Goal: Task Accomplishment & Management: Complete application form

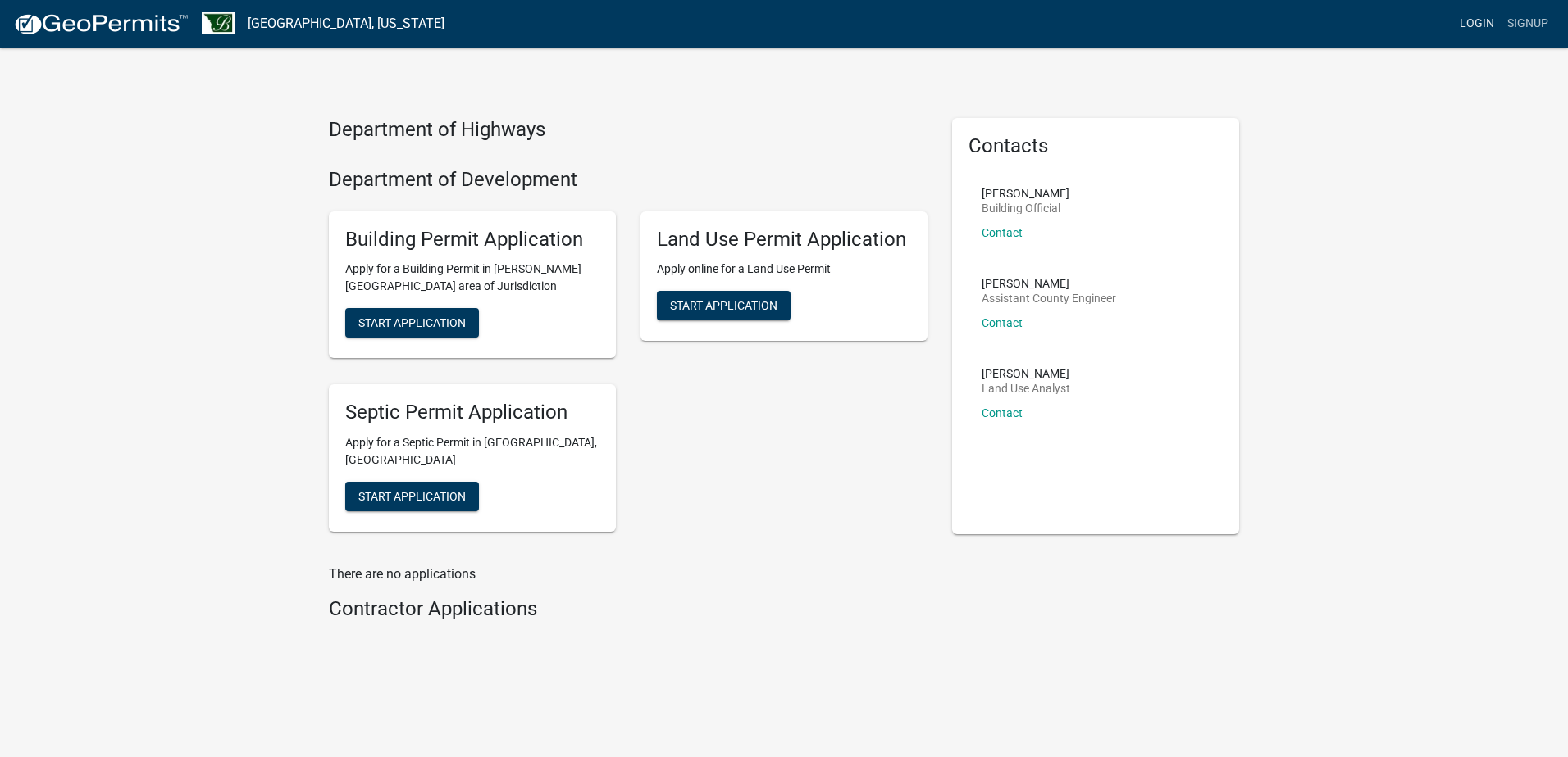
click at [1475, 18] on link "Login" at bounding box center [1476, 23] width 48 height 31
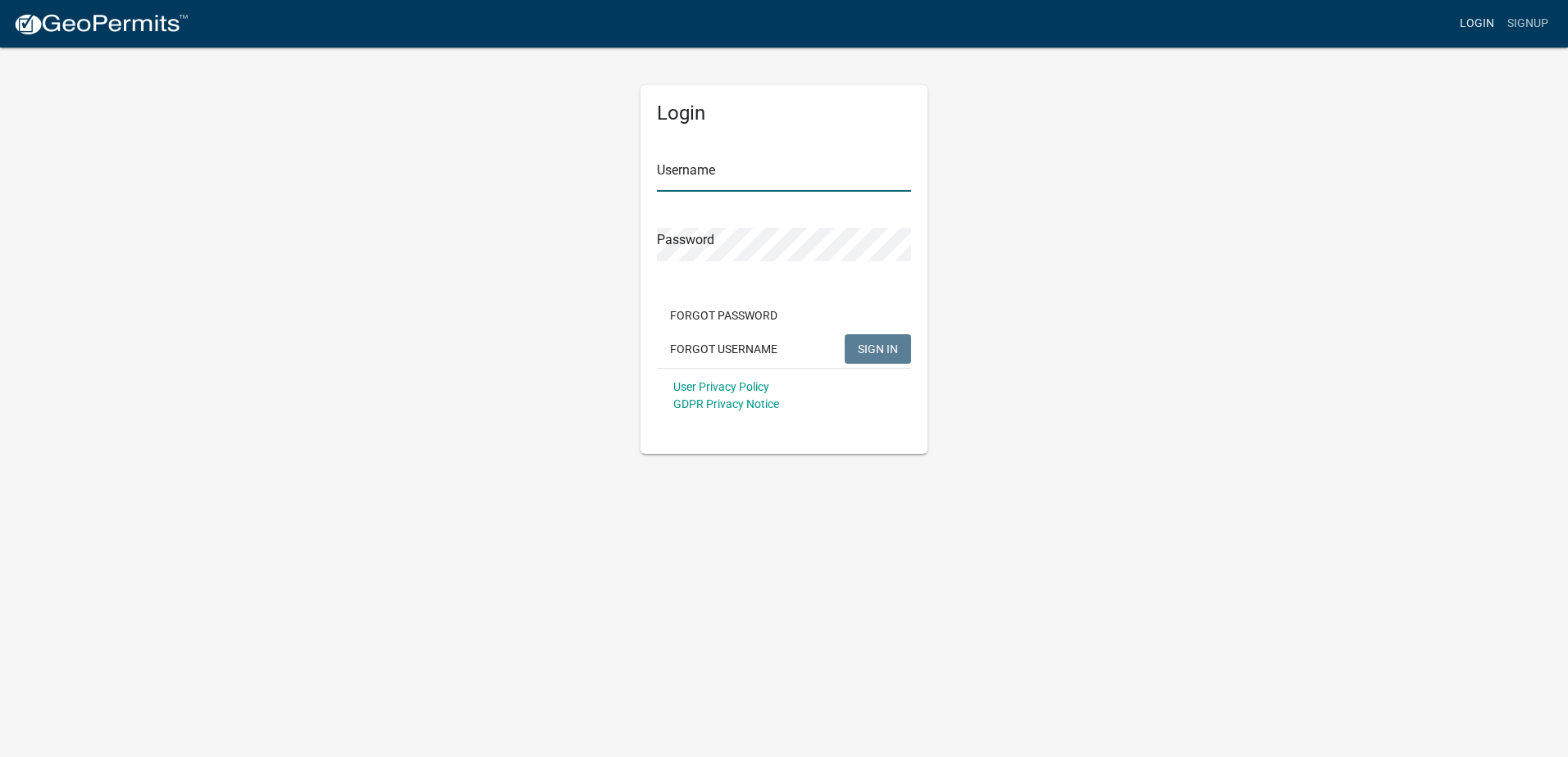
type input "[PERSON_NAME]"
click at [858, 343] on span "SIGN IN" at bounding box center [877, 348] width 40 height 13
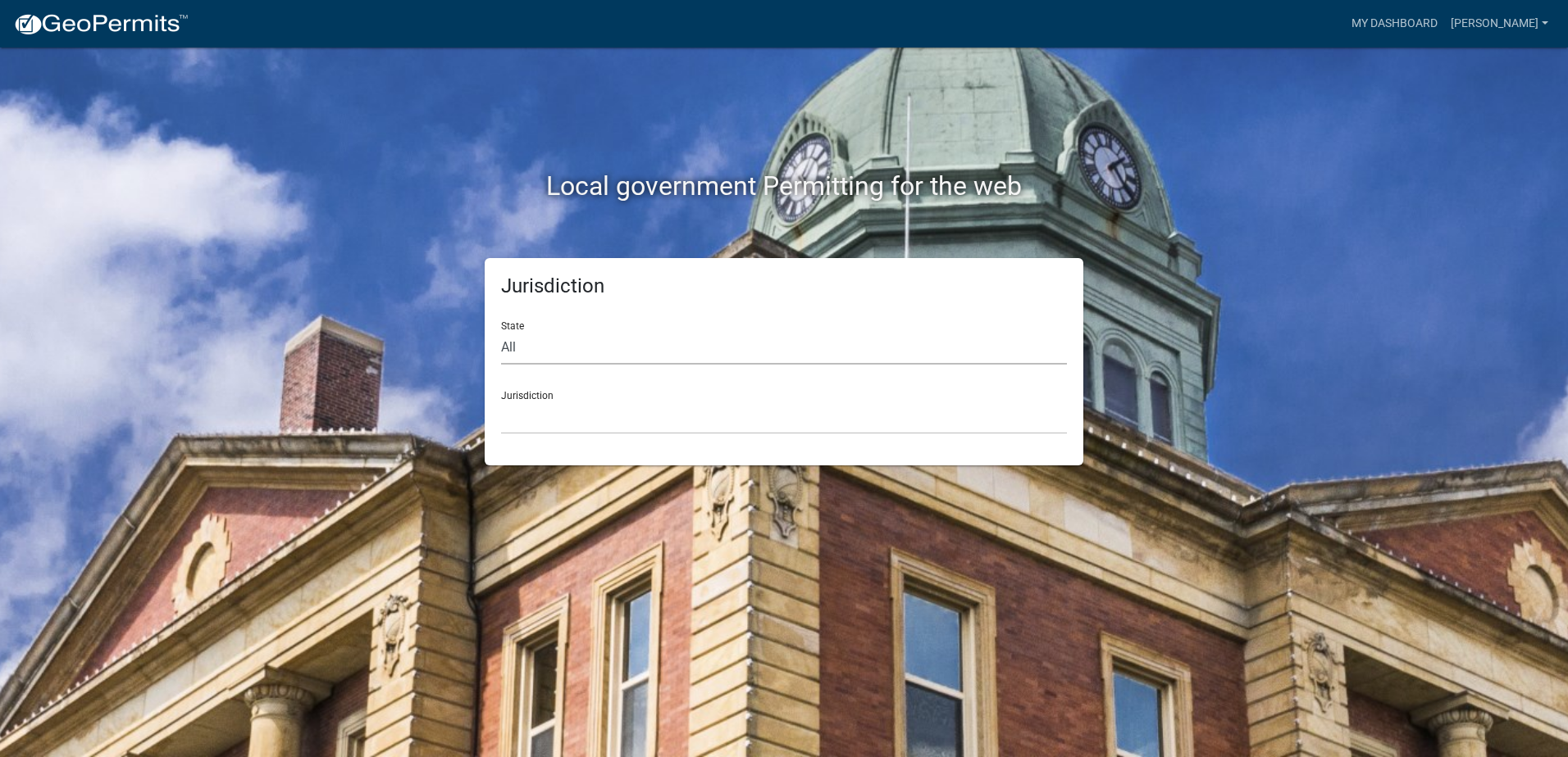
click at [535, 347] on select "All [US_STATE] [US_STATE] [US_STATE] [US_STATE] [US_STATE] [US_STATE] [US_STATE…" at bounding box center [784, 348] width 565 height 33
select select "[US_STATE]"
click at [501, 331] on select "All [US_STATE] [US_STATE] [US_STATE] [US_STATE] [US_STATE] [US_STATE] [US_STATE…" at bounding box center [784, 348] width 565 height 33
drag, startPoint x: 552, startPoint y: 403, endPoint x: 555, endPoint y: 413, distance: 10.4
click at [552, 403] on select "[GEOGRAPHIC_DATA], [US_STATE] [GEOGRAPHIC_DATA], [US_STATE] [GEOGRAPHIC_DATA], …" at bounding box center [784, 418] width 565 height 33
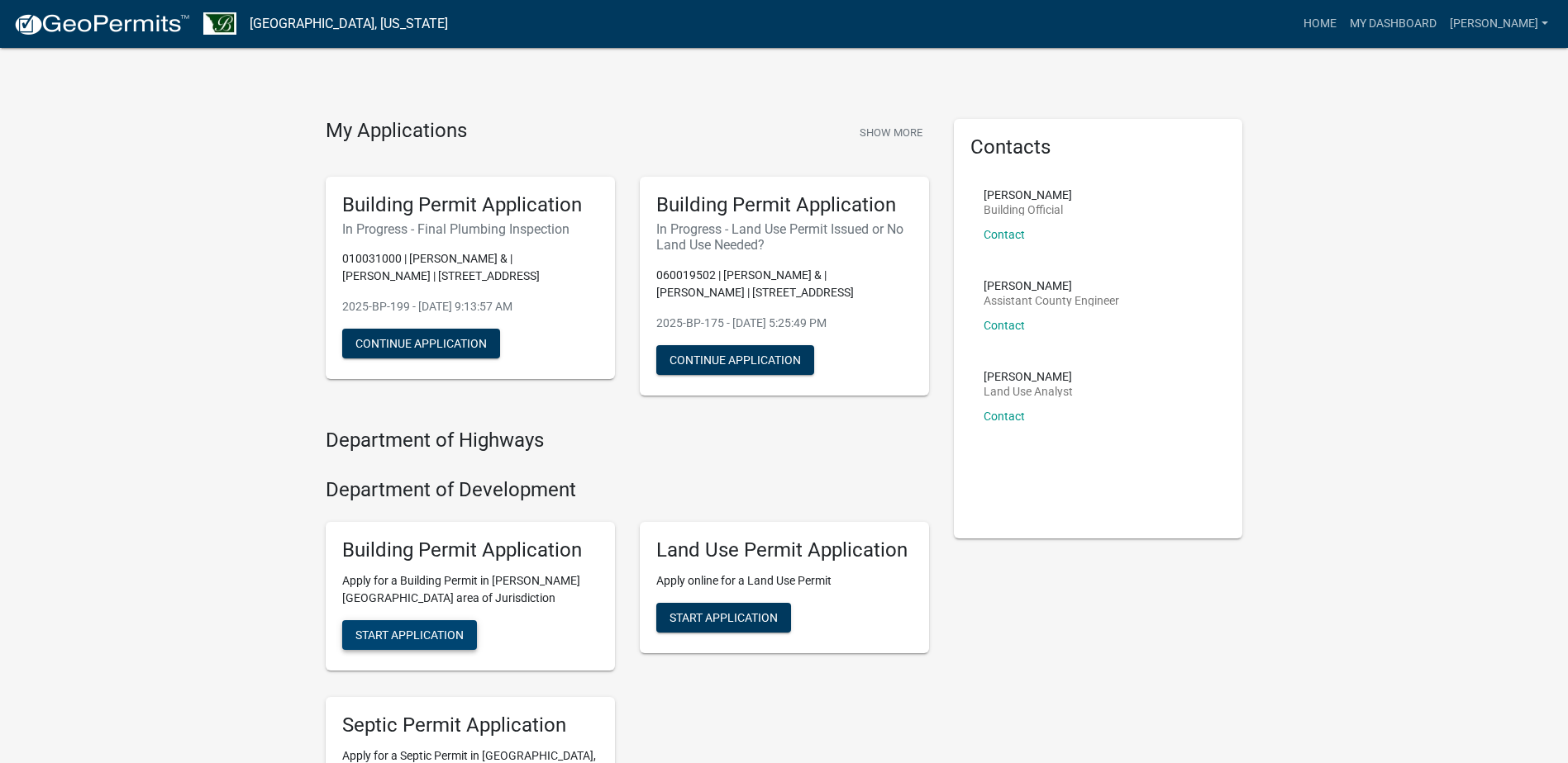
click at [434, 636] on span "Start Application" at bounding box center [409, 635] width 108 height 13
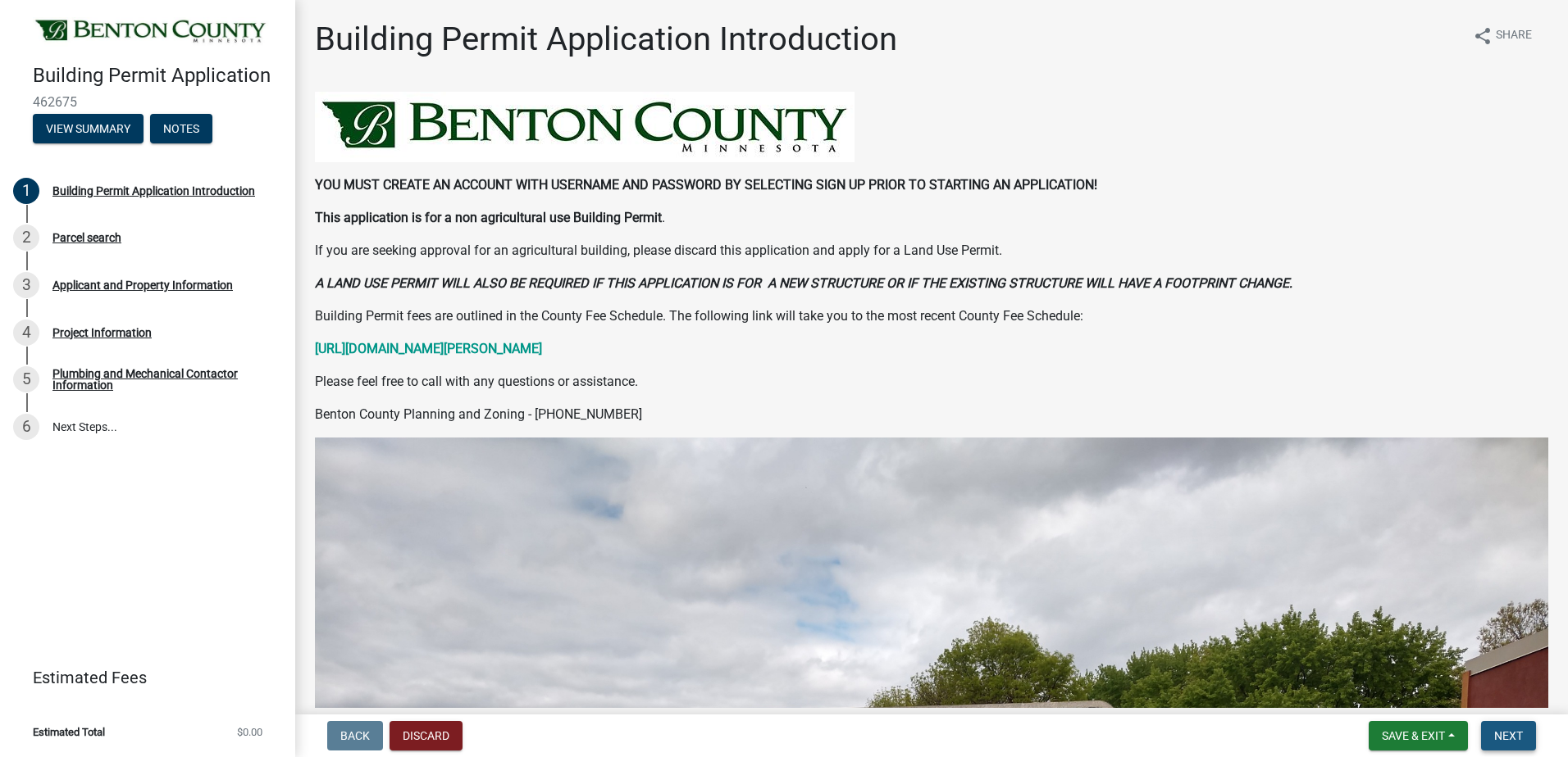
click at [1514, 738] on span "Next" at bounding box center [1508, 736] width 28 height 13
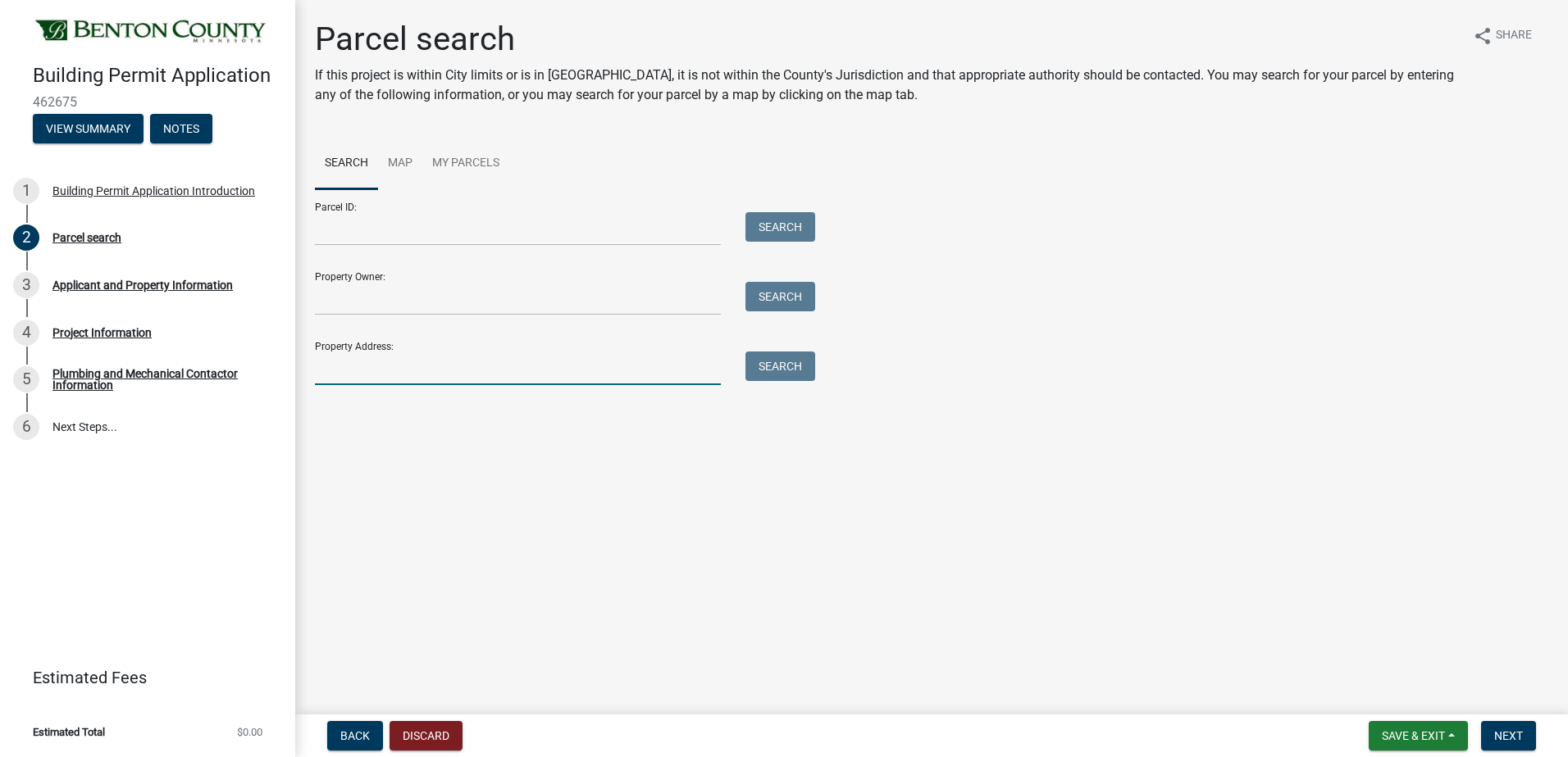
click at [382, 369] on input "Property Address:" at bounding box center [518, 368] width 406 height 33
type input "[STREET_ADDRESS]"
click at [765, 367] on button "Search" at bounding box center [781, 366] width 70 height 29
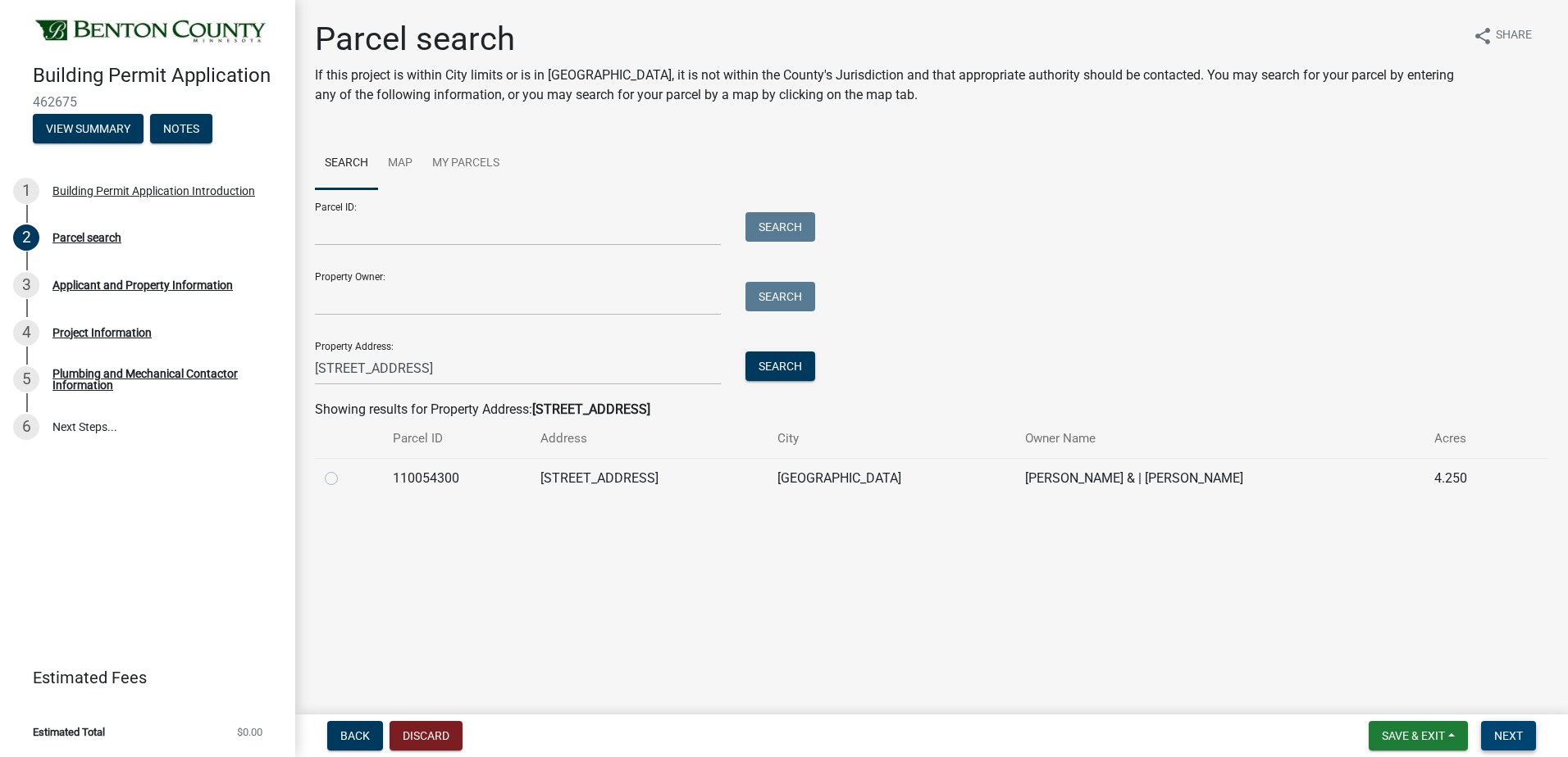
click at [1510, 736] on span "Next" at bounding box center [1508, 736] width 28 height 13
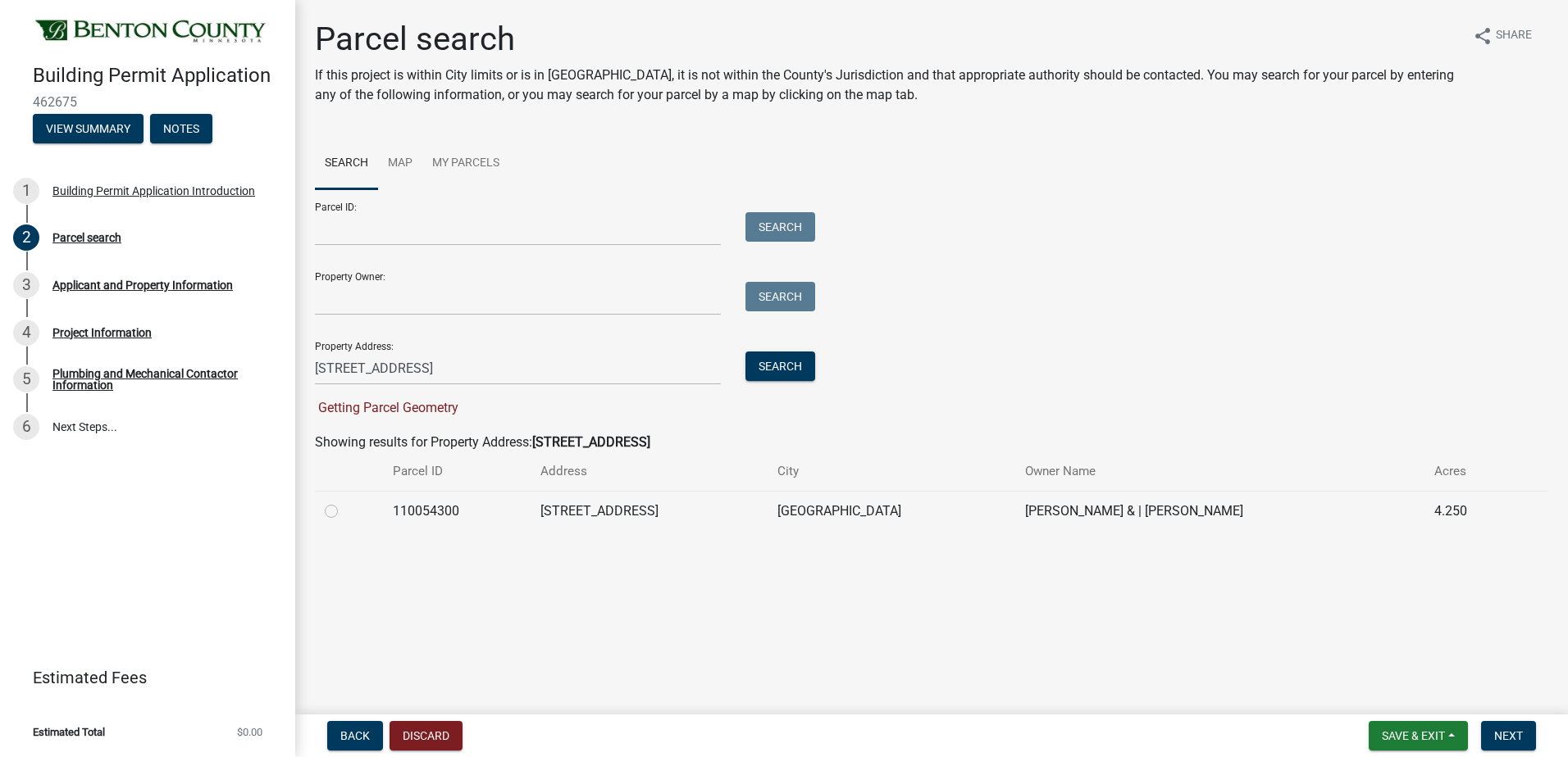
click at [344, 502] on label at bounding box center [344, 502] width 0 height 0
click at [344, 512] on input "radio" at bounding box center [349, 507] width 11 height 11
radio input "true"
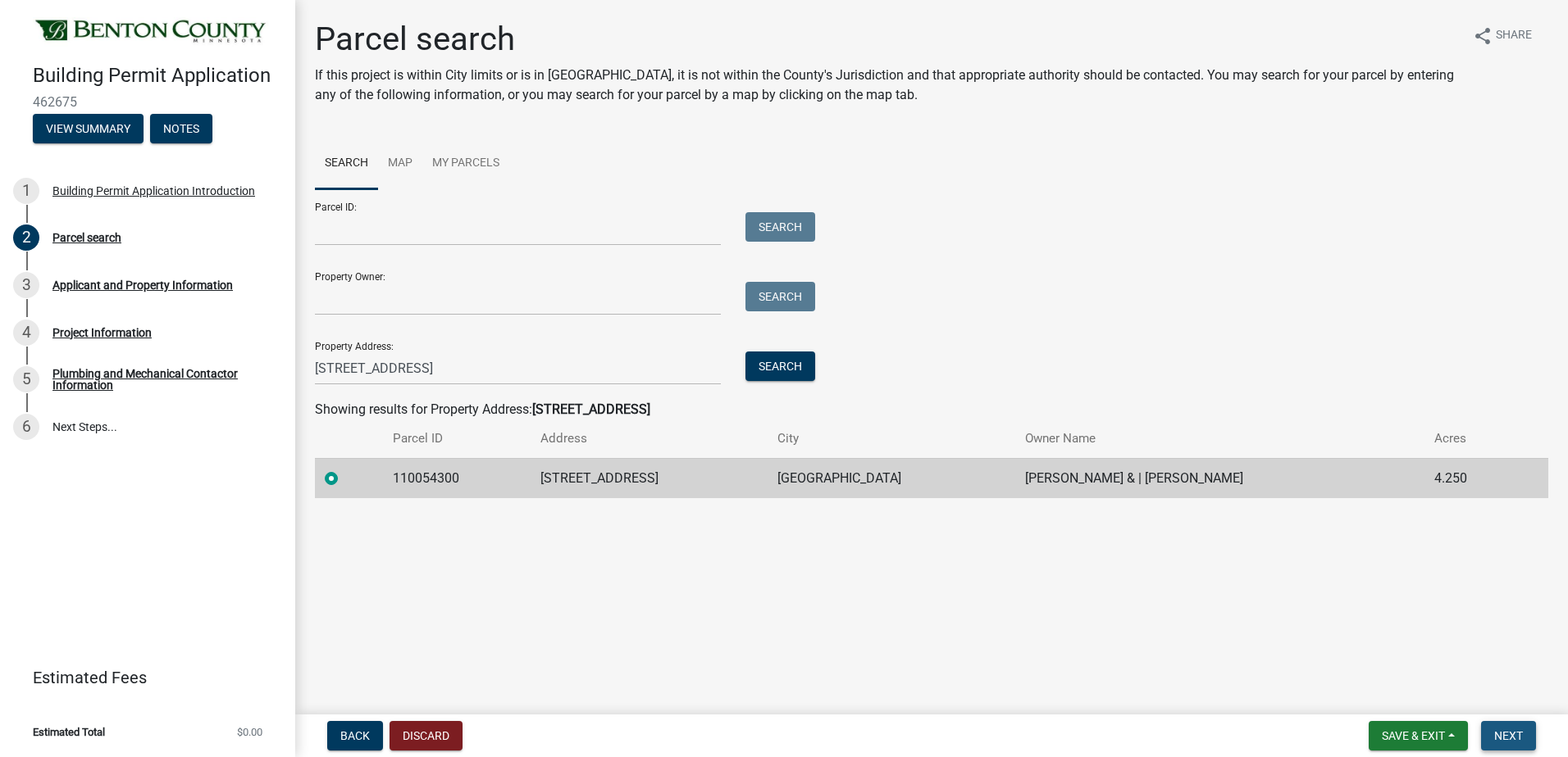
click at [1510, 733] on span "Next" at bounding box center [1508, 736] width 28 height 13
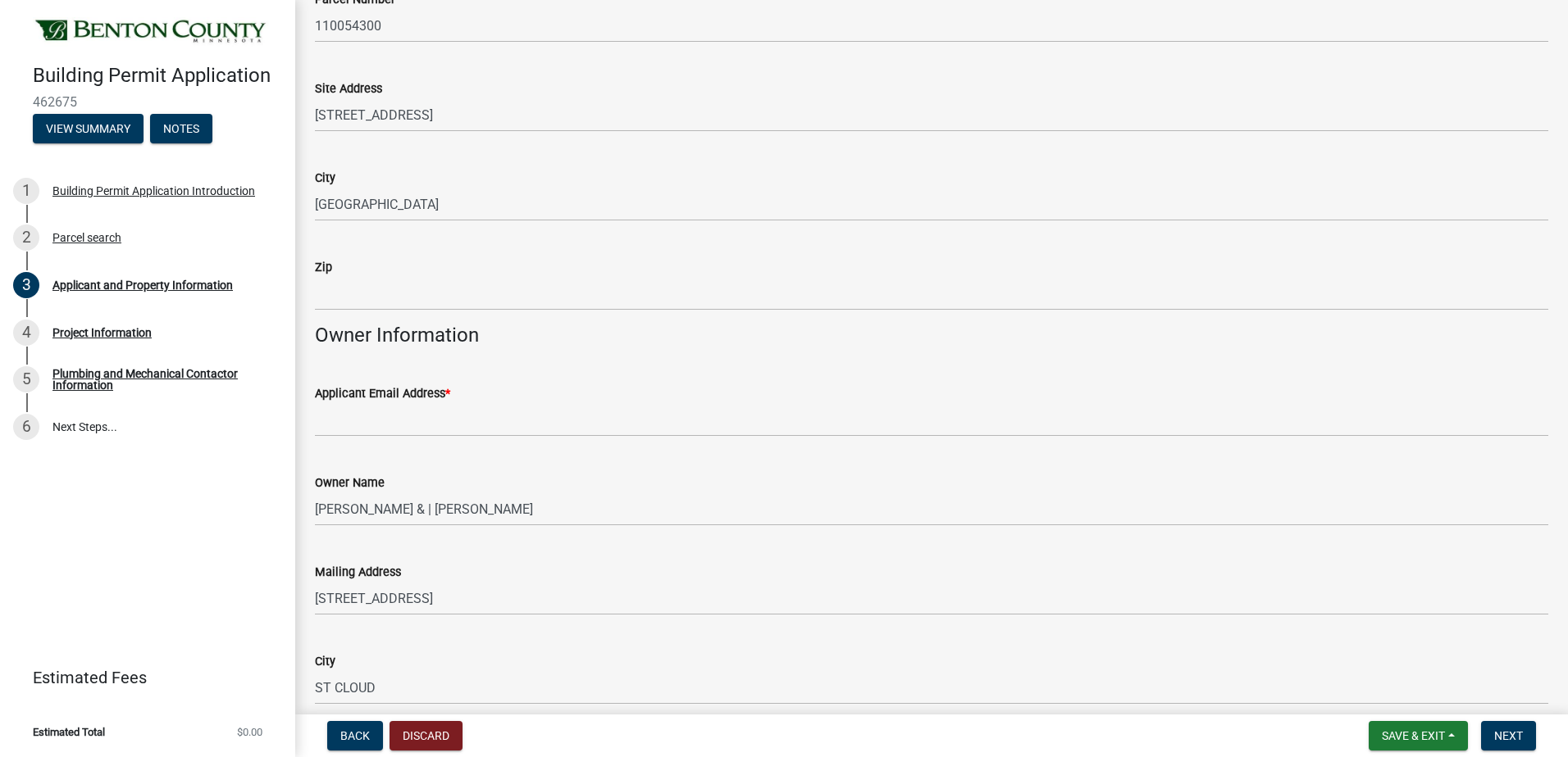
scroll to position [164, 0]
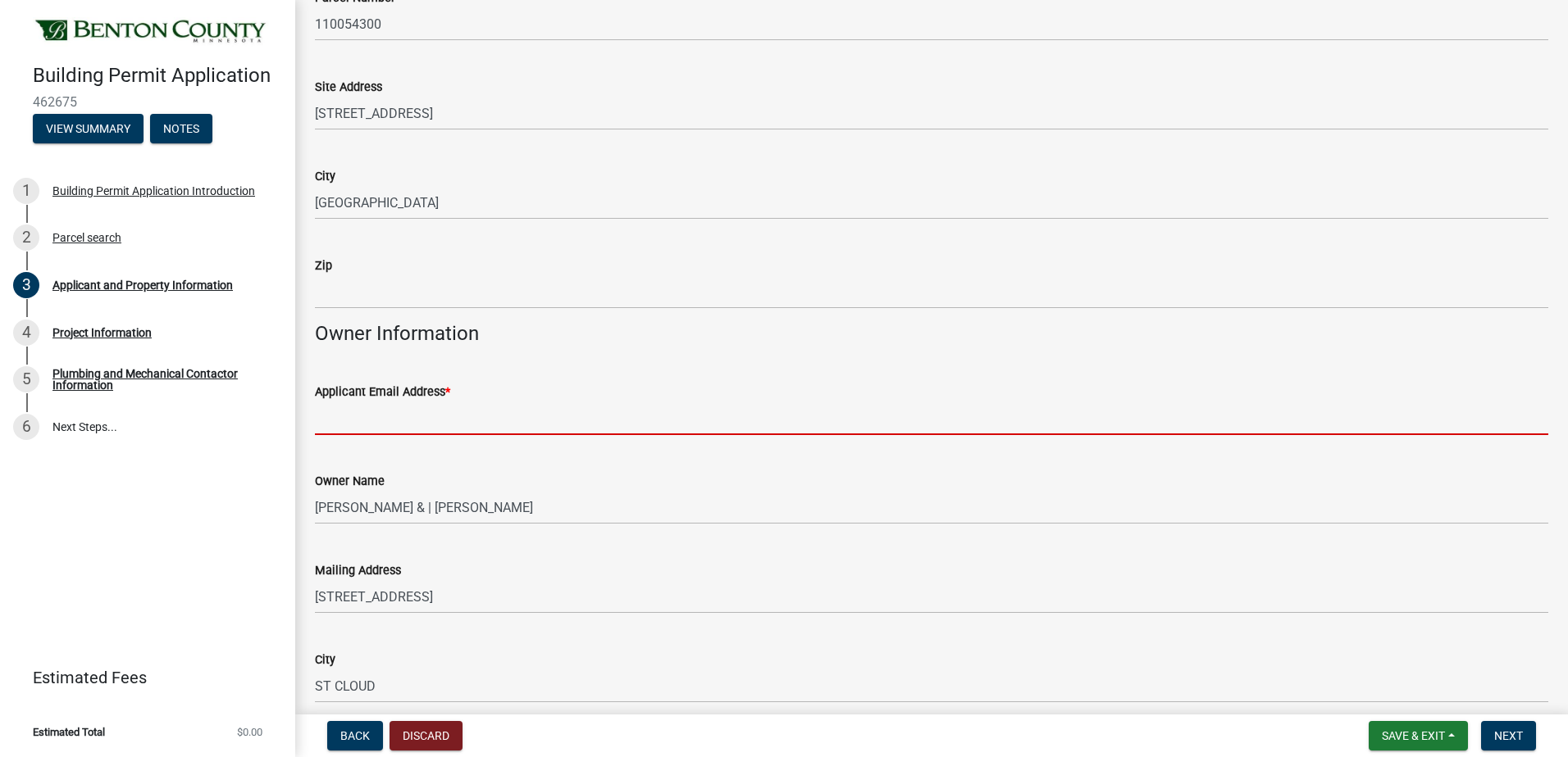
click at [334, 414] on input "Applicant Email Address *" at bounding box center [932, 419] width 1234 height 33
type input "[PERSON_NAME][EMAIL_ADDRESS][DOMAIN_NAME]"
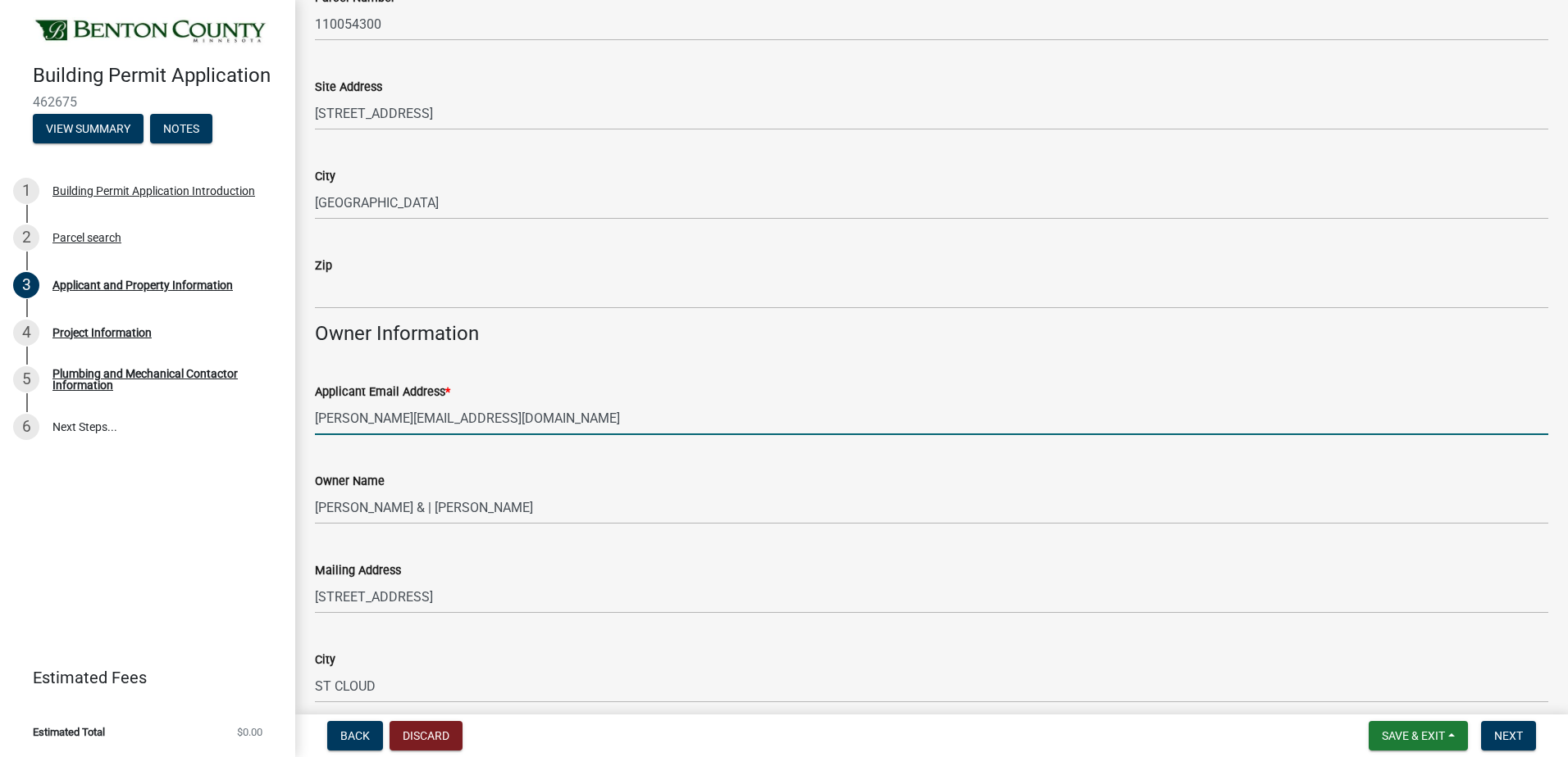
type input "PC644012"
type input "[STREET_ADDRESS]"
type input "[PERSON_NAME][EMAIL_ADDRESS][DOMAIN_NAME]"
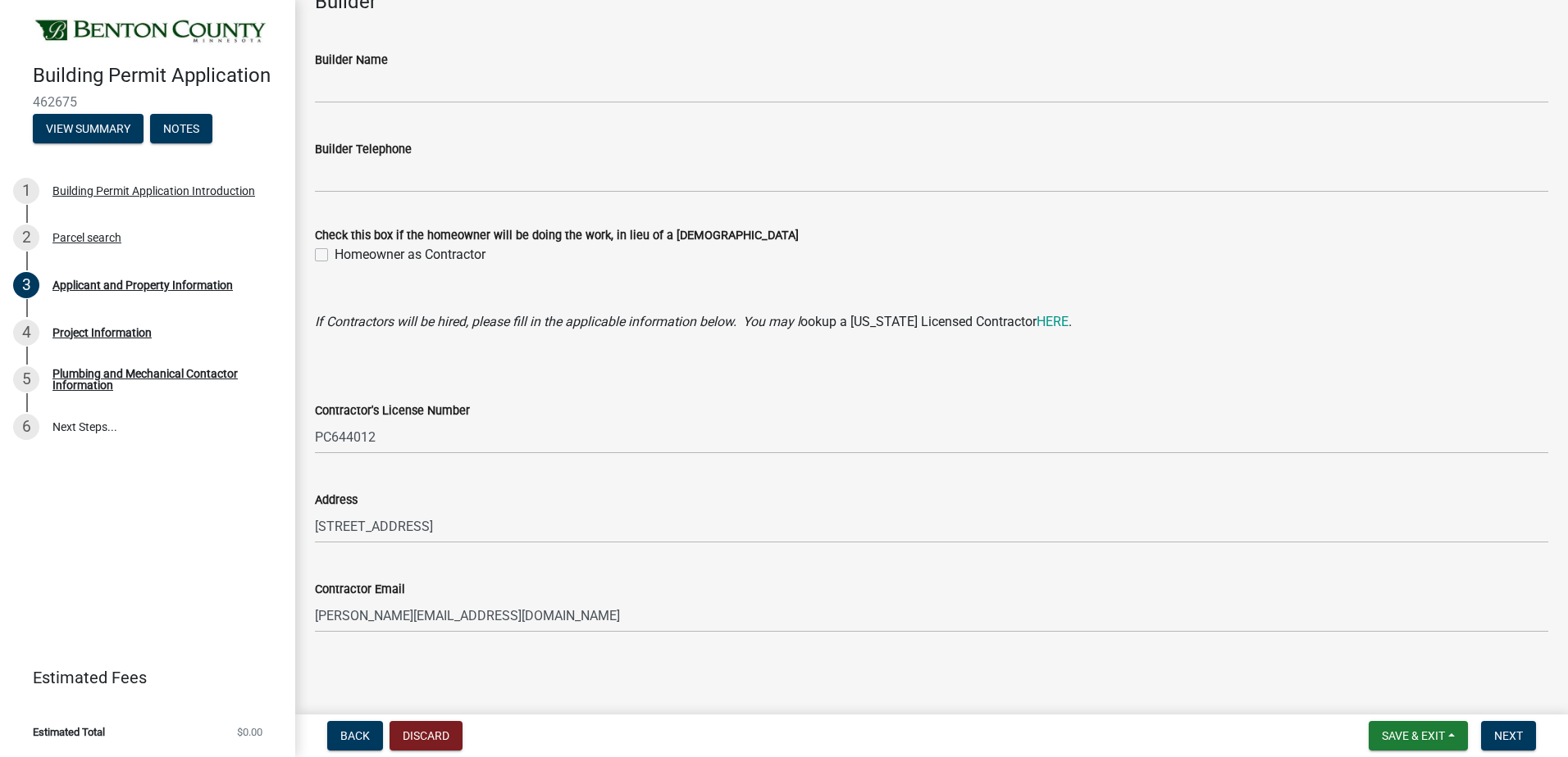
scroll to position [1464, 0]
click at [1503, 732] on span "Next" at bounding box center [1508, 736] width 28 height 13
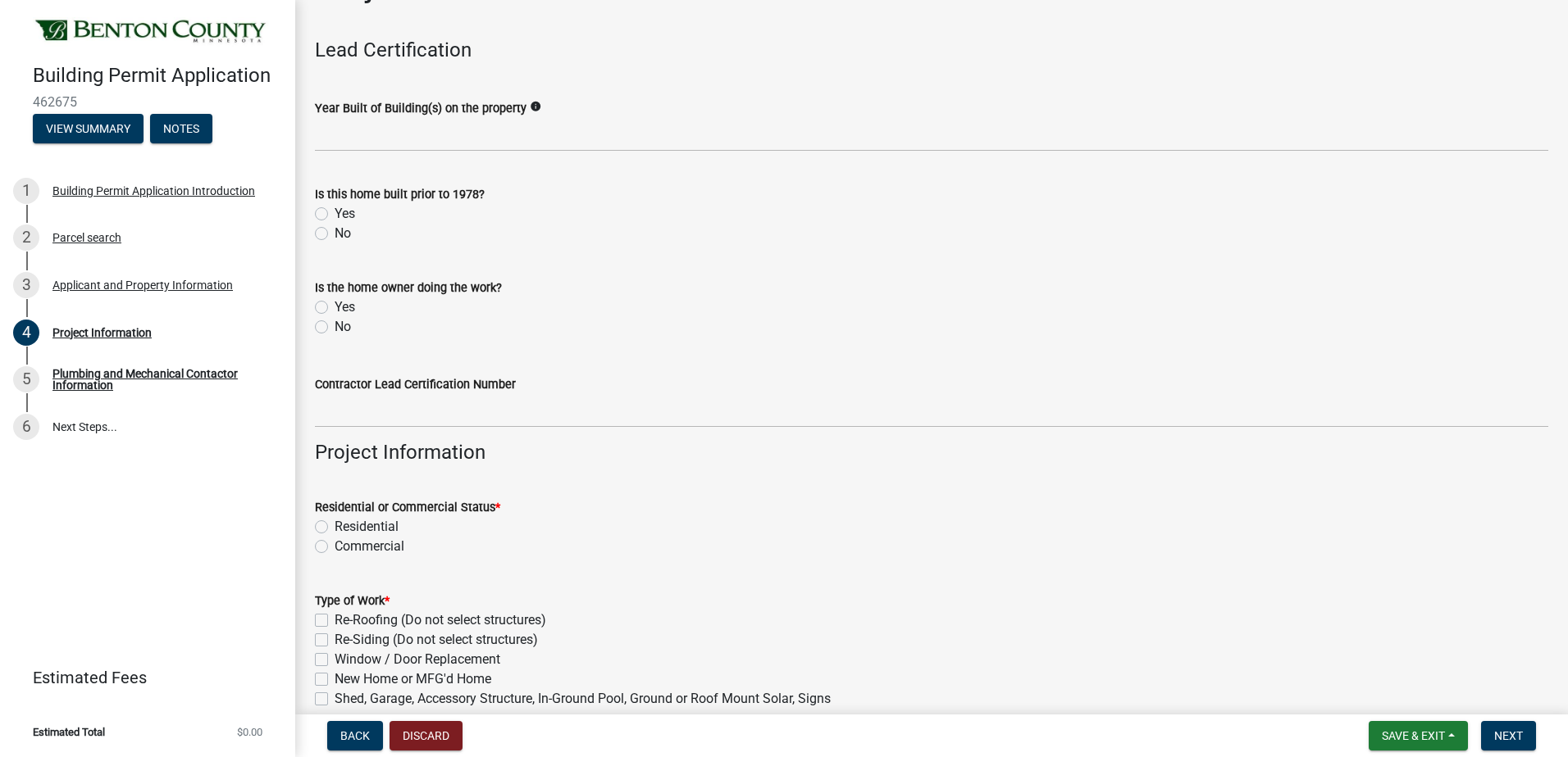
scroll to position [82, 0]
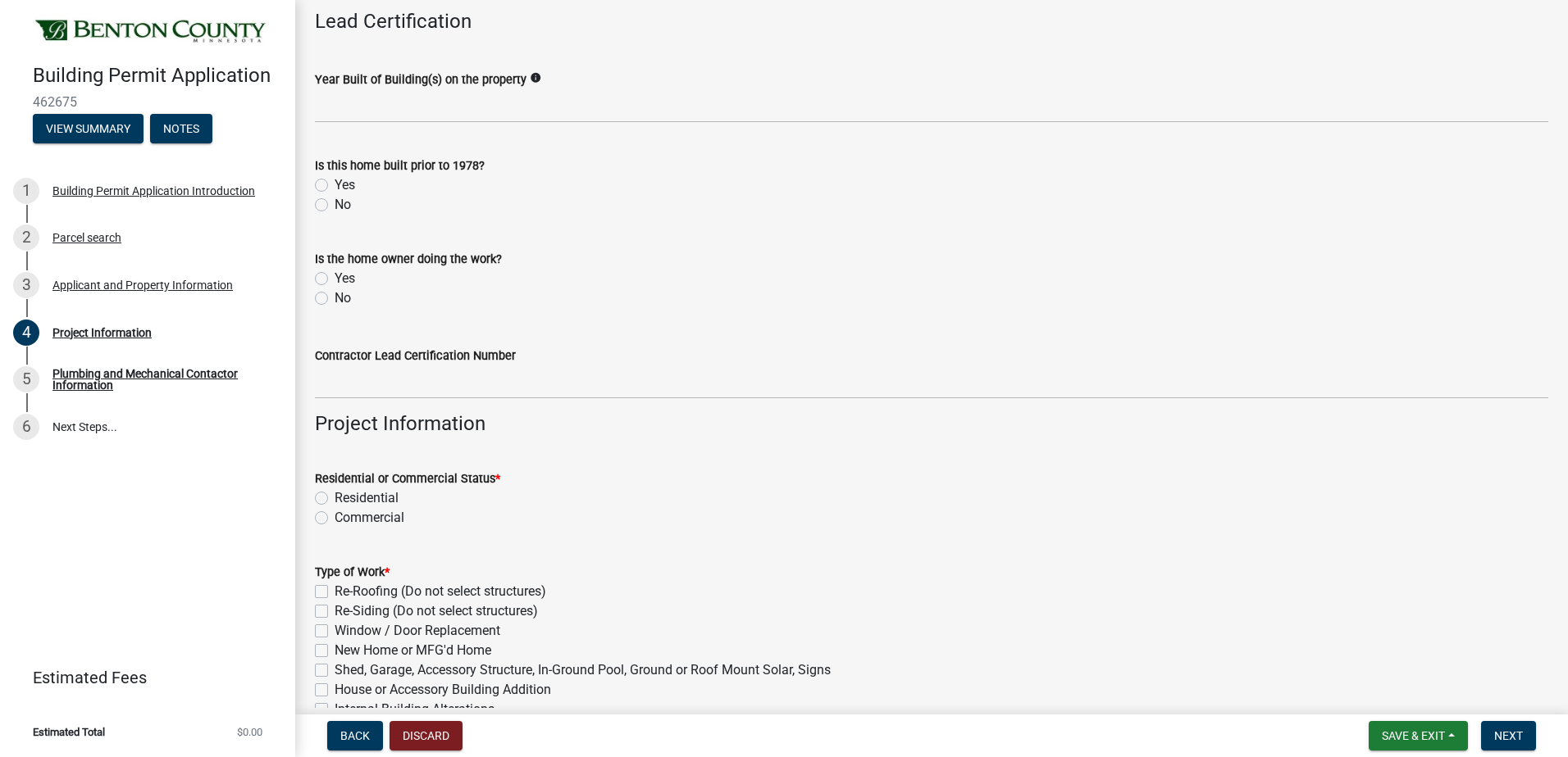
click at [334, 498] on label "Residential" at bounding box center [366, 499] width 64 height 20
click at [334, 498] on input "Residential" at bounding box center [339, 494] width 11 height 11
radio input "true"
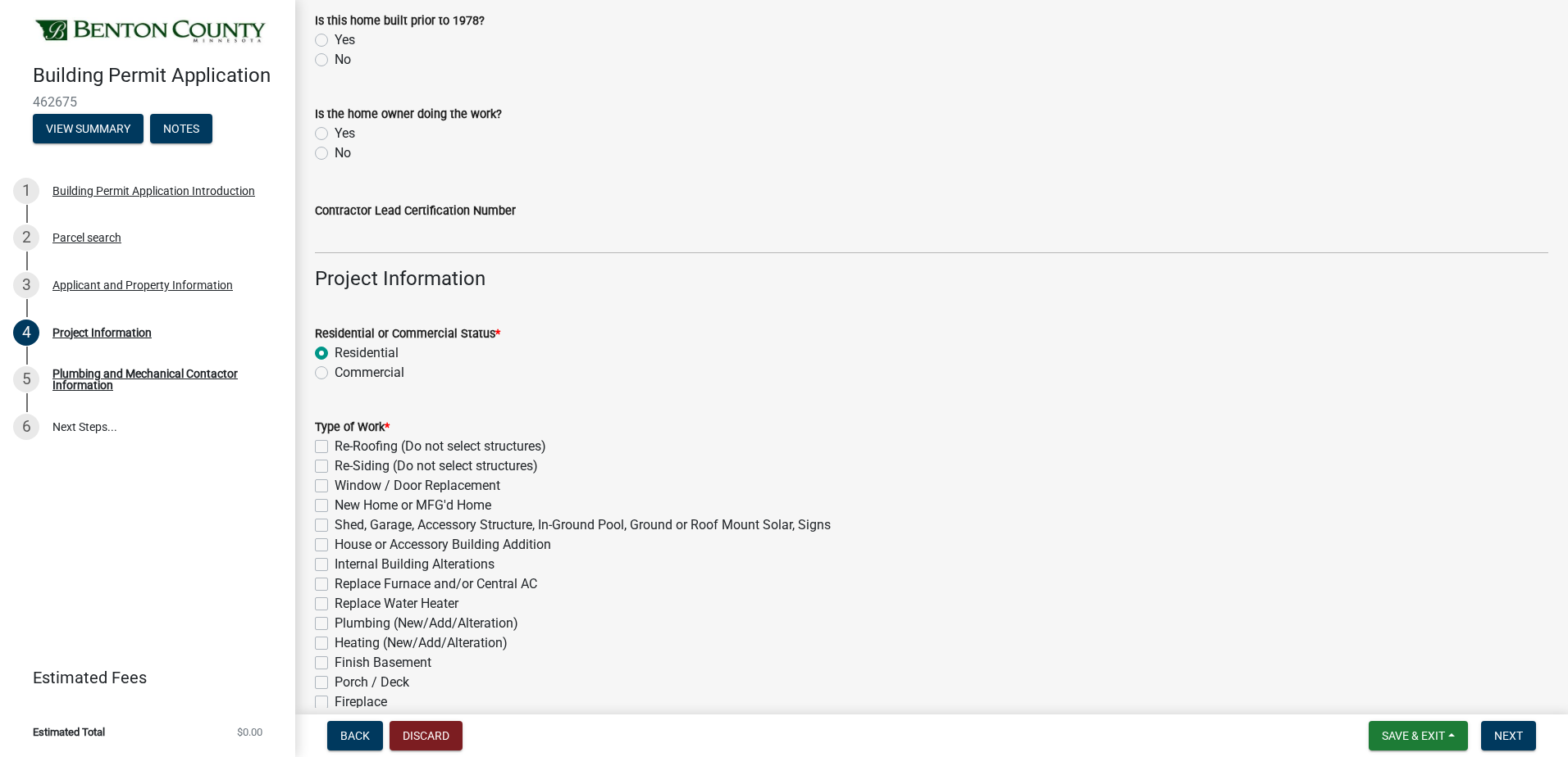
scroll to position [328, 0]
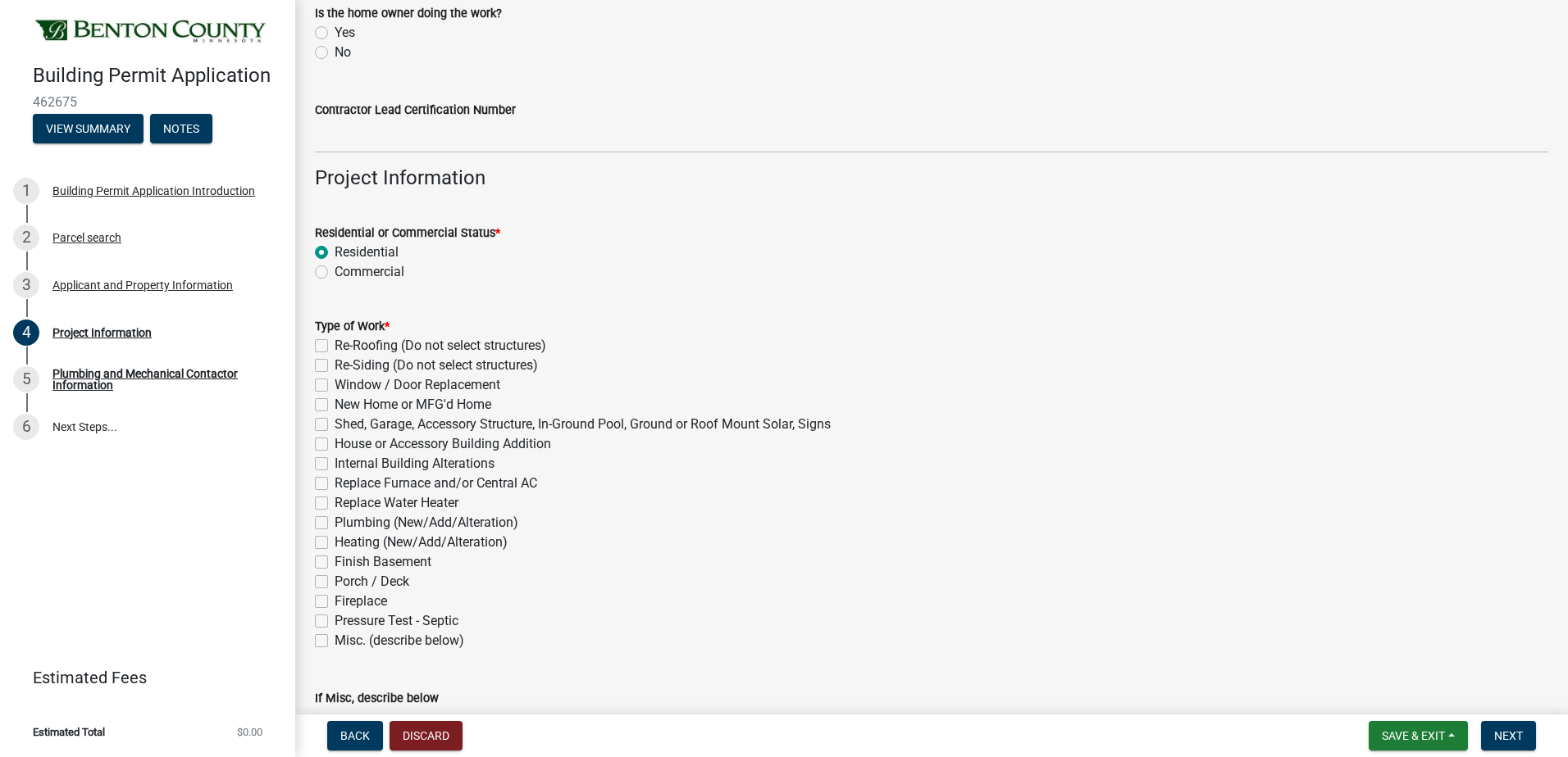
click at [334, 521] on label "Plumbing (New/Add/Alteration)" at bounding box center [426, 523] width 183 height 20
click at [334, 521] on input "Plumbing (New/Add/Alteration)" at bounding box center [339, 518] width 11 height 11
checkbox input "true"
checkbox input "false"
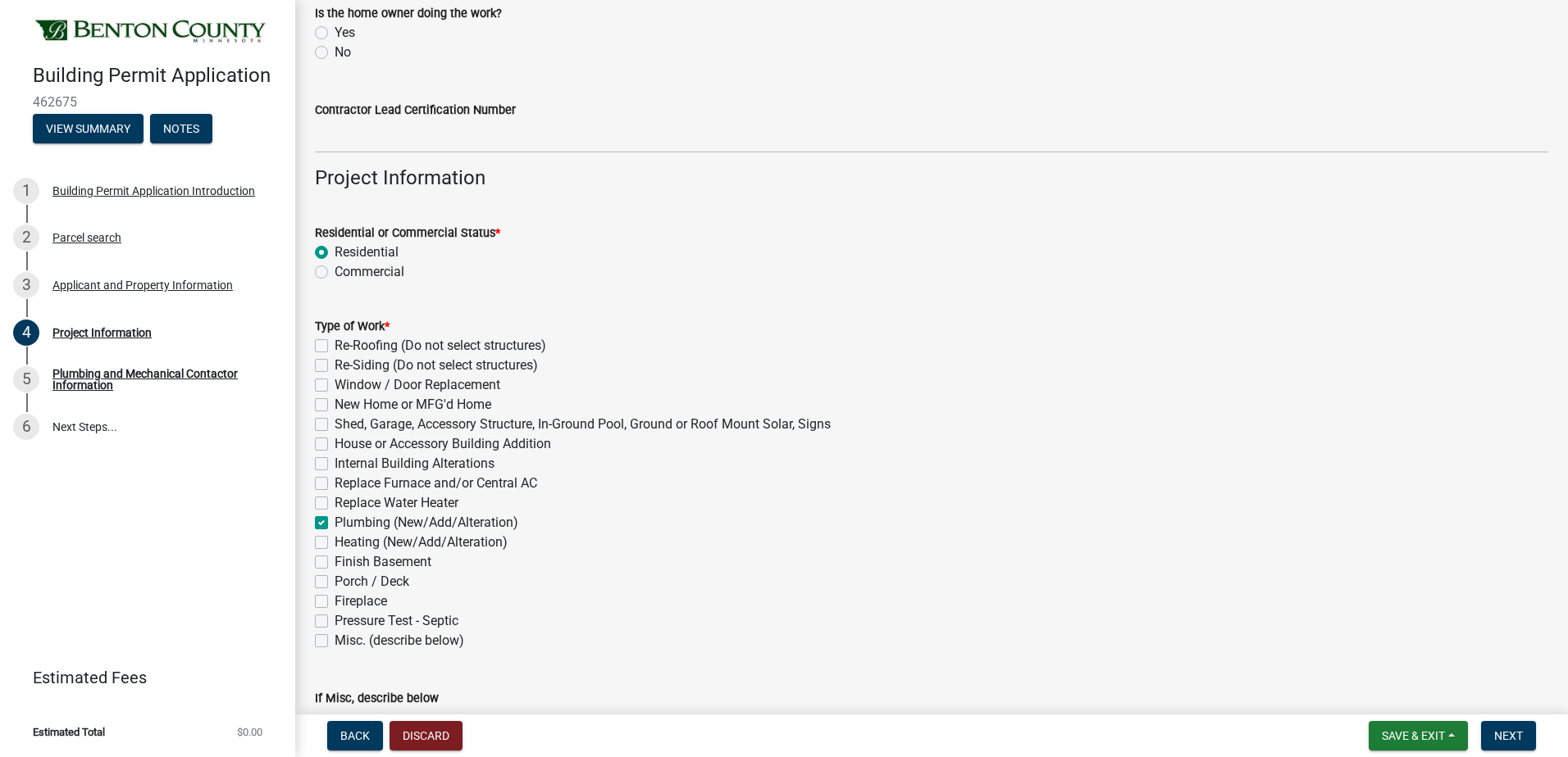
checkbox input "false"
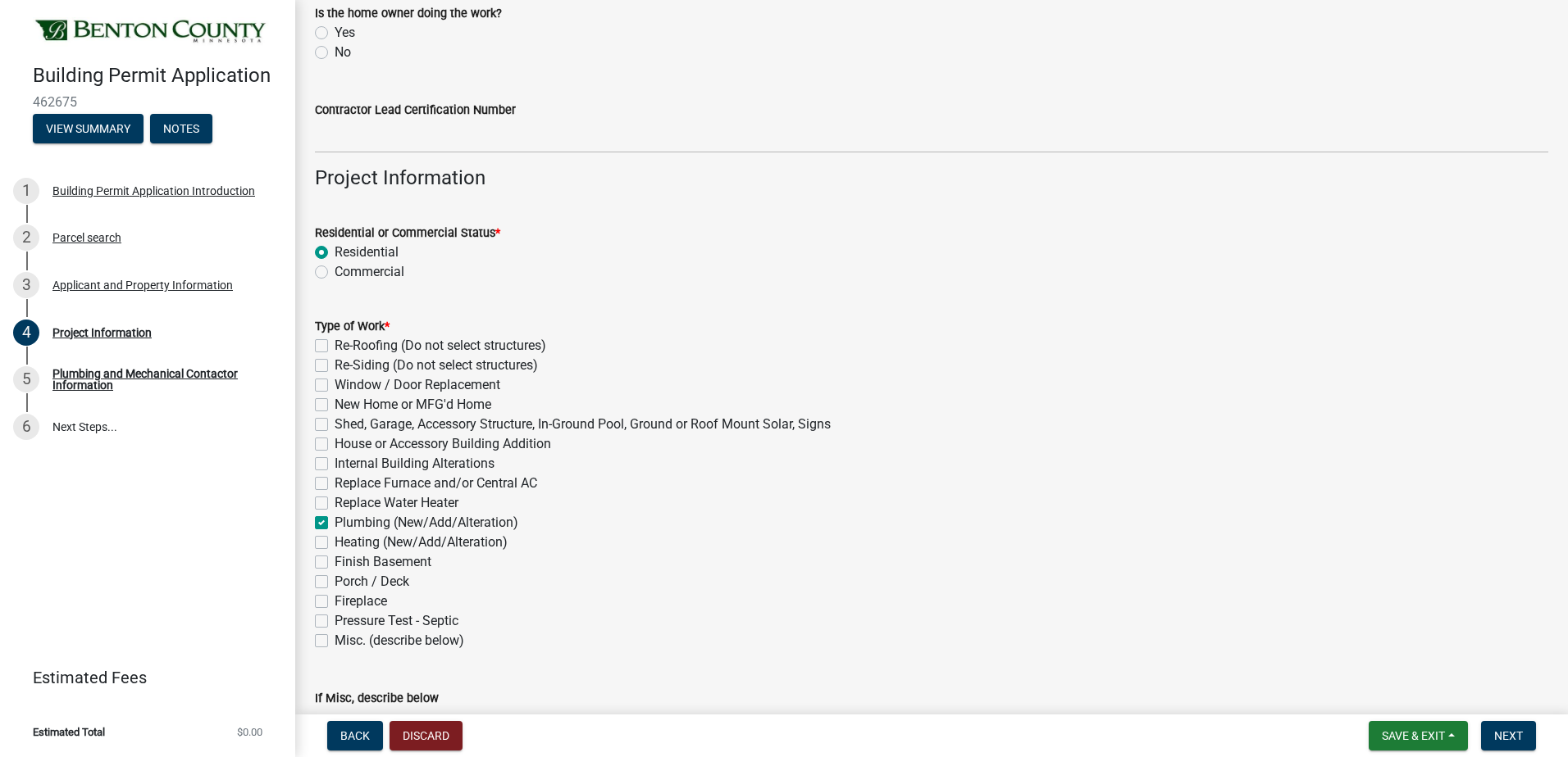
checkbox input "false"
checkbox input "true"
checkbox input "false"
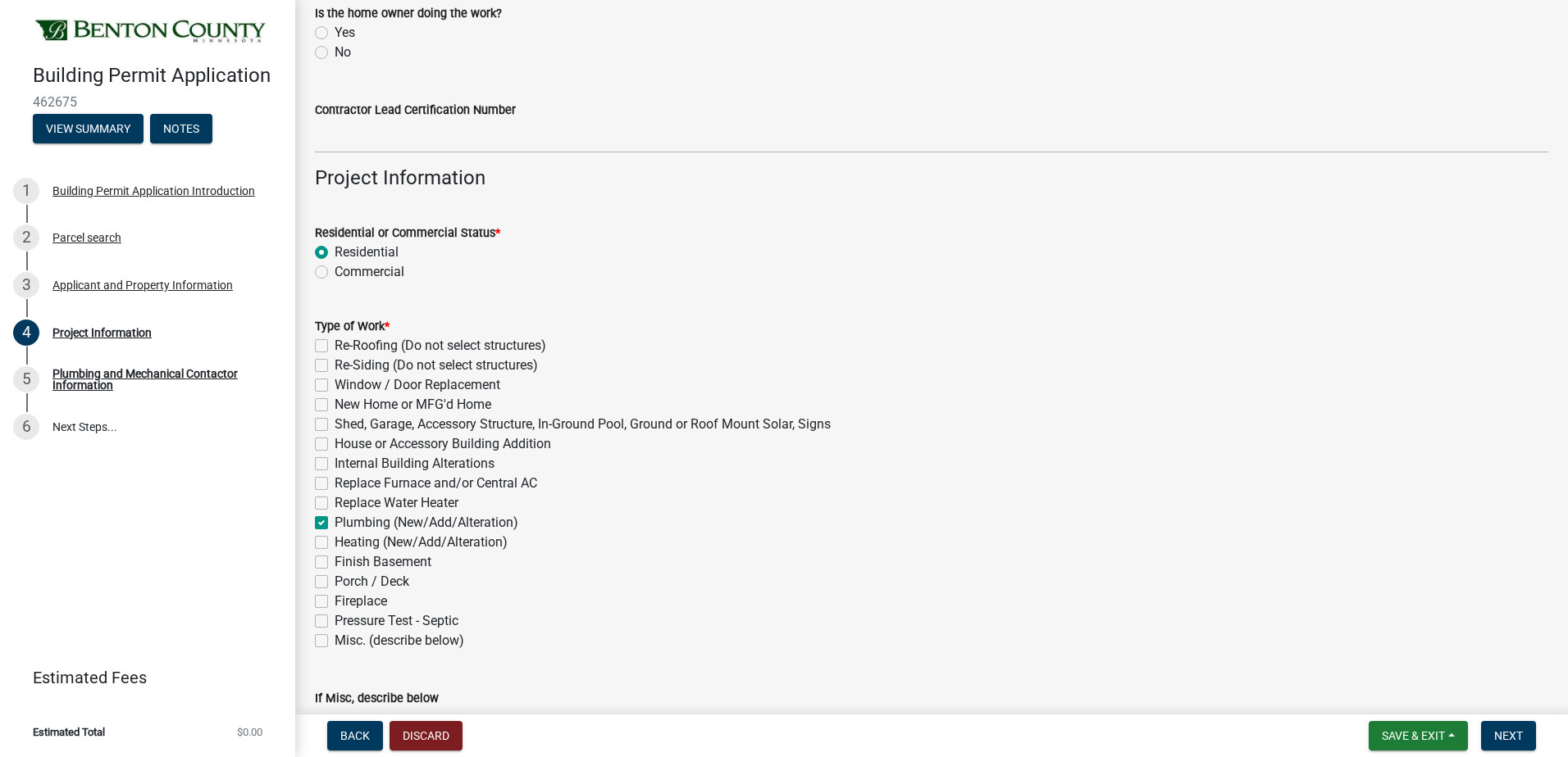
checkbox input "false"
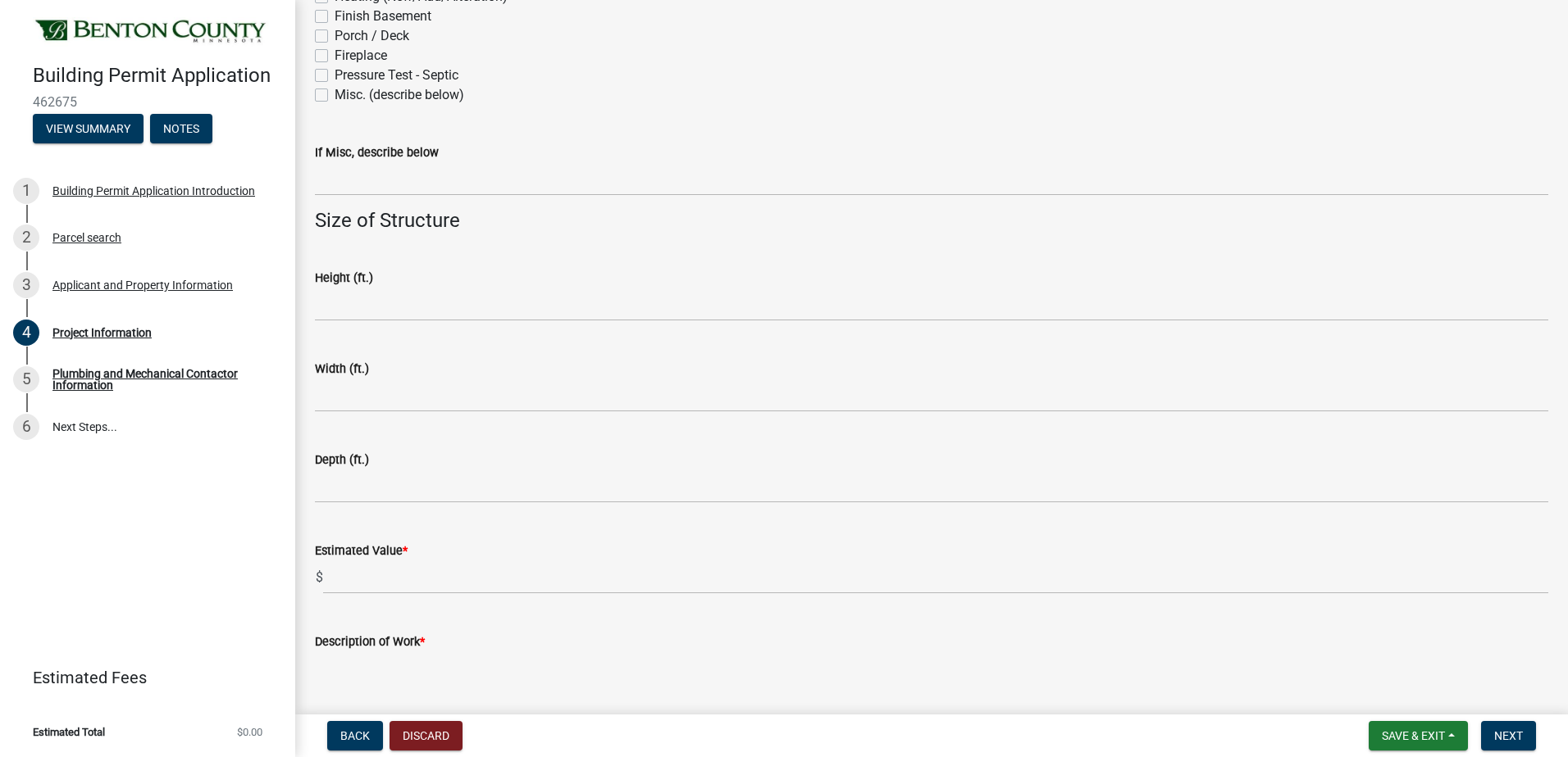
scroll to position [971, 0]
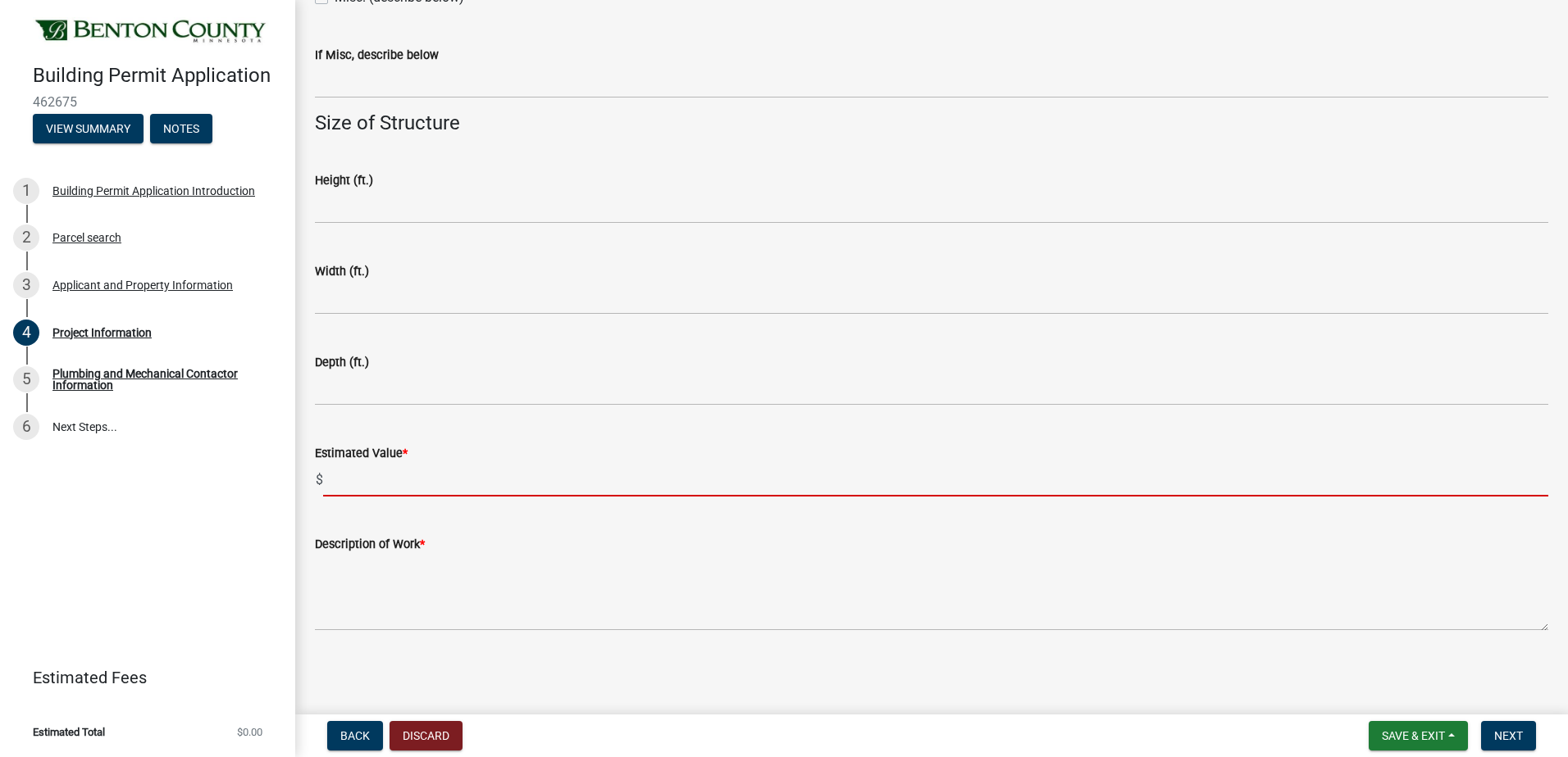
click at [339, 490] on input "text" at bounding box center [935, 479] width 1225 height 33
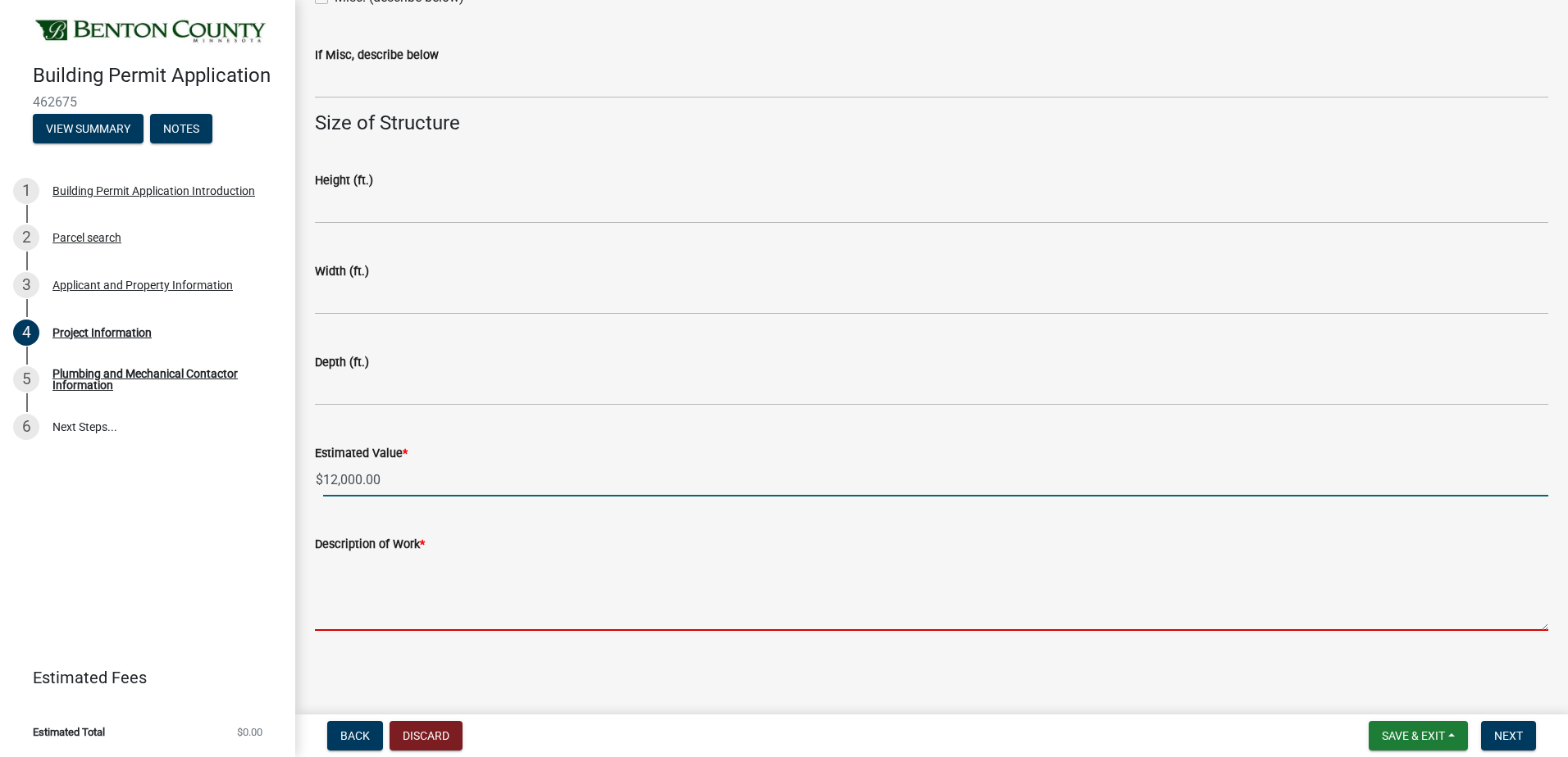
type input "12000"
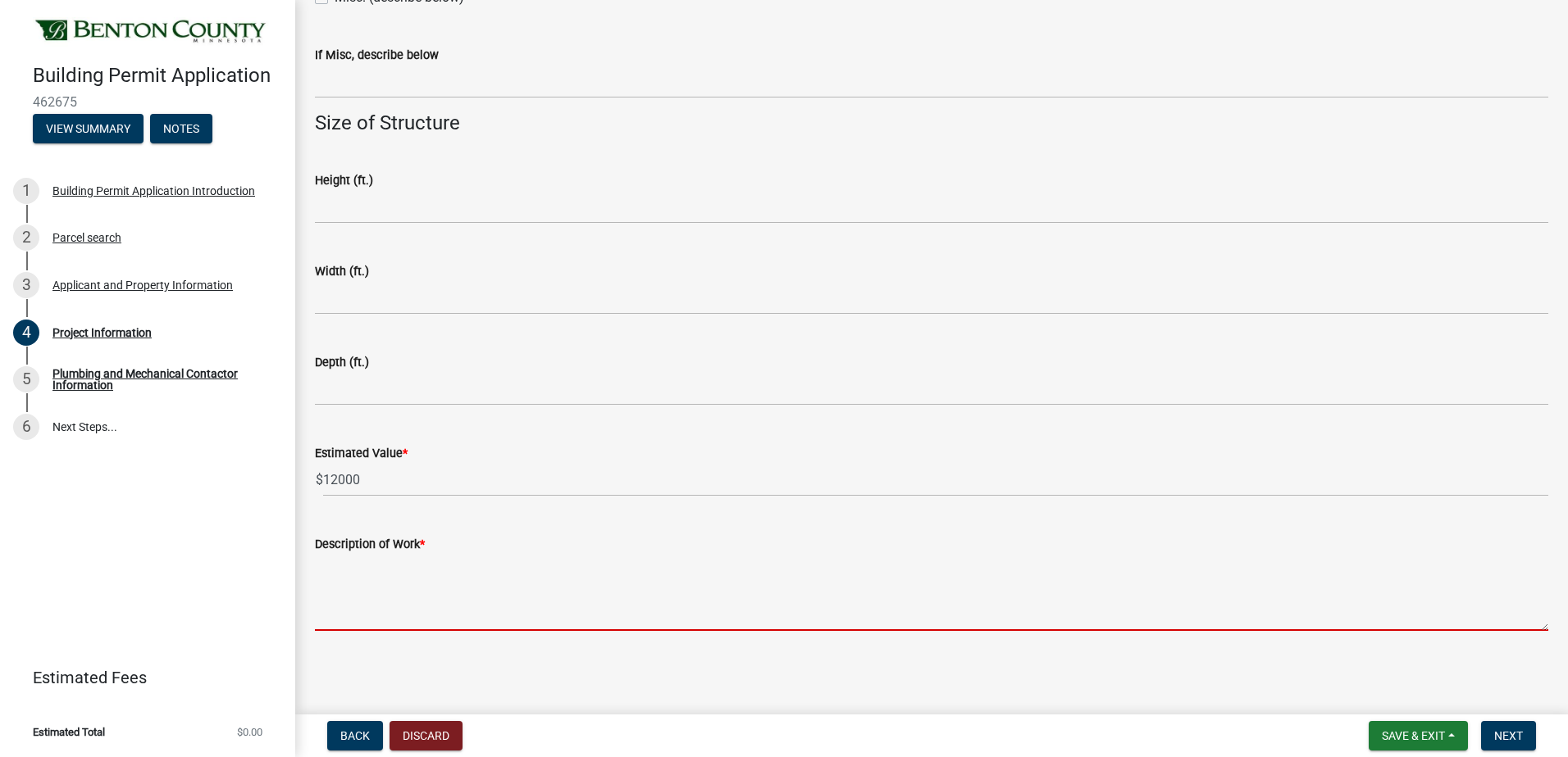
click at [389, 591] on textarea "Description of Work *" at bounding box center [932, 593] width 1234 height 77
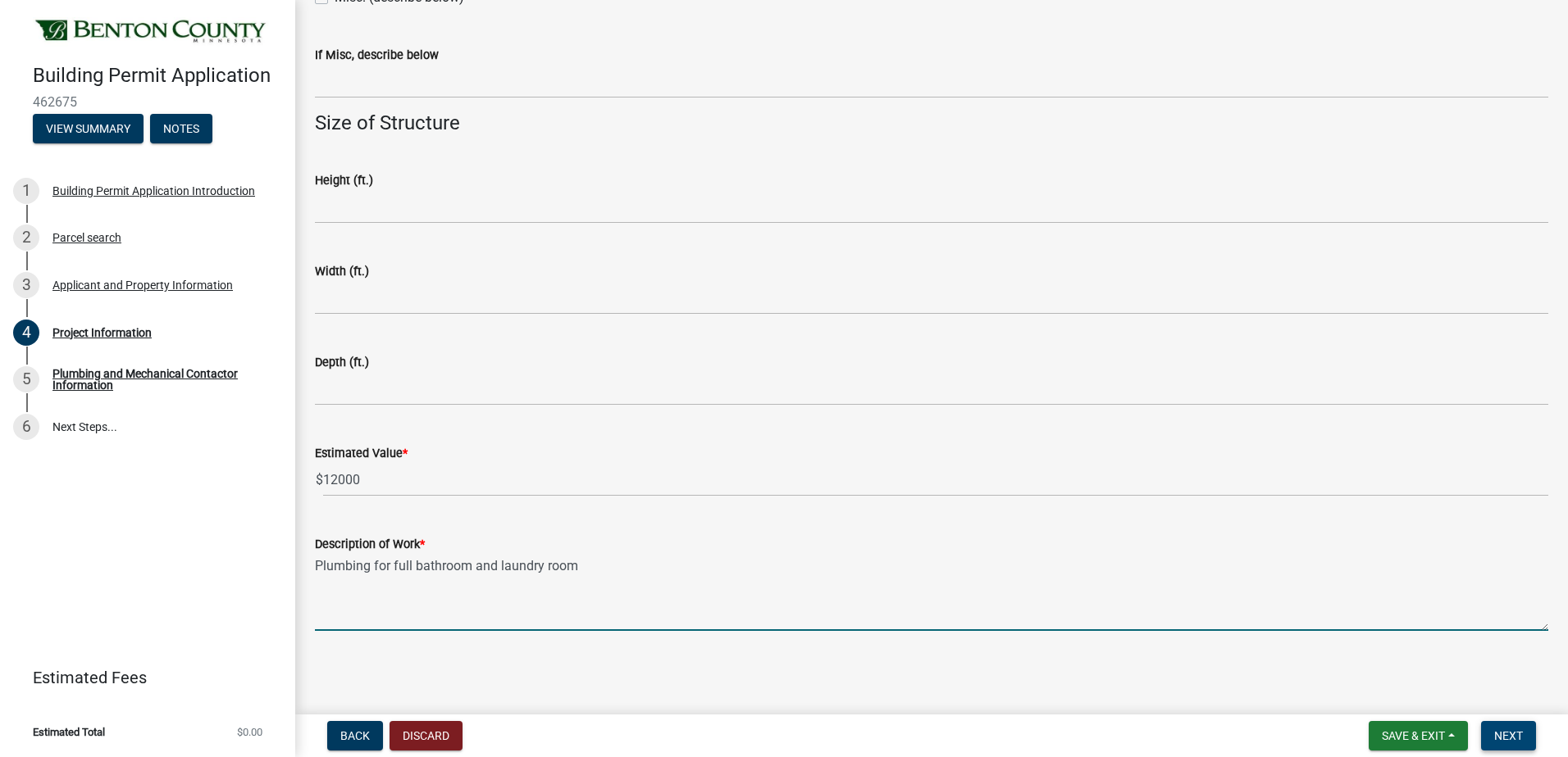
type textarea "Plumbing for full bathroom and laundry room"
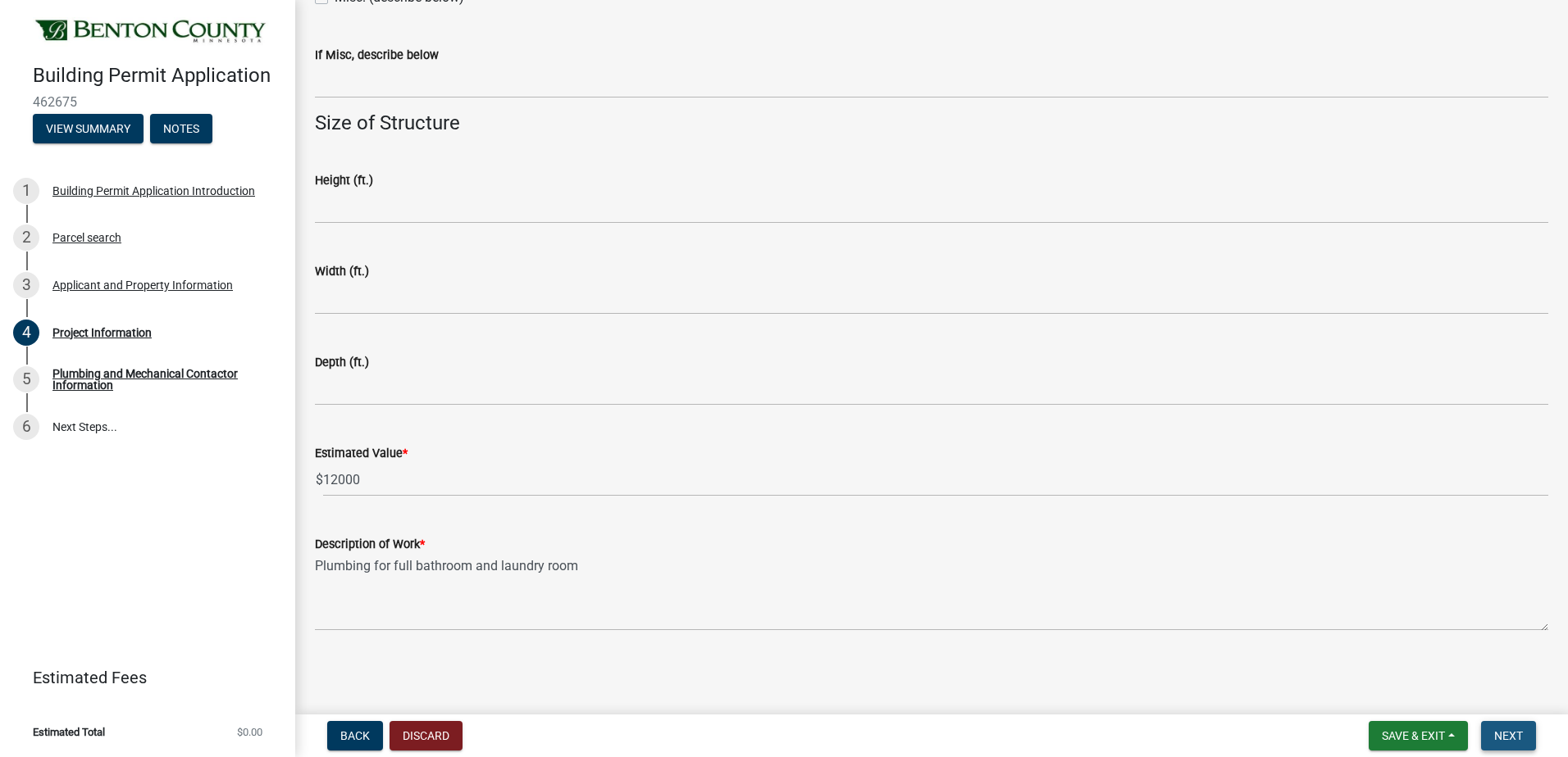
click at [1523, 732] on span "Next" at bounding box center [1508, 736] width 28 height 13
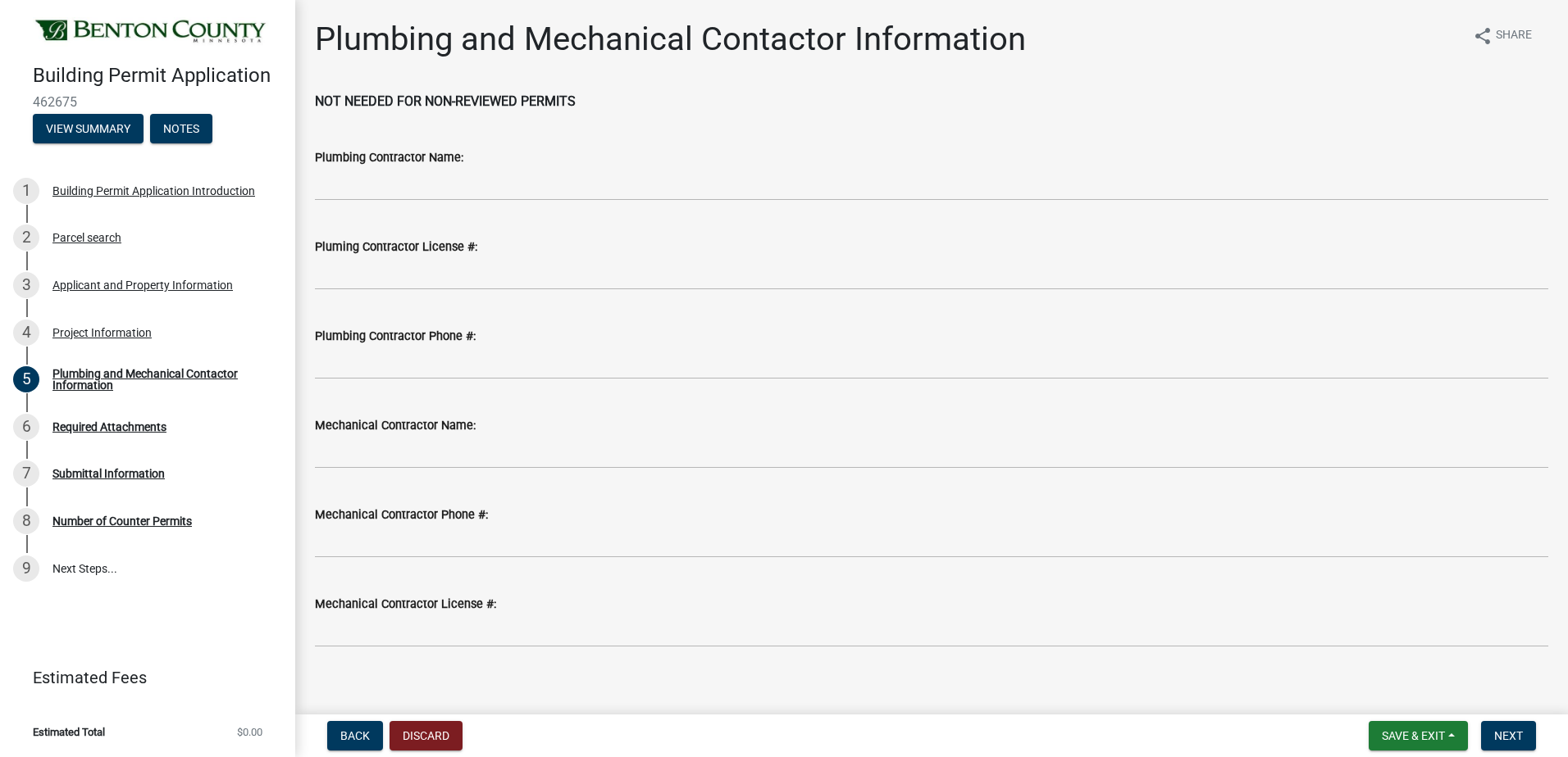
click at [402, 165] on div "Plumbing Contractor Name:" at bounding box center [932, 158] width 1234 height 20
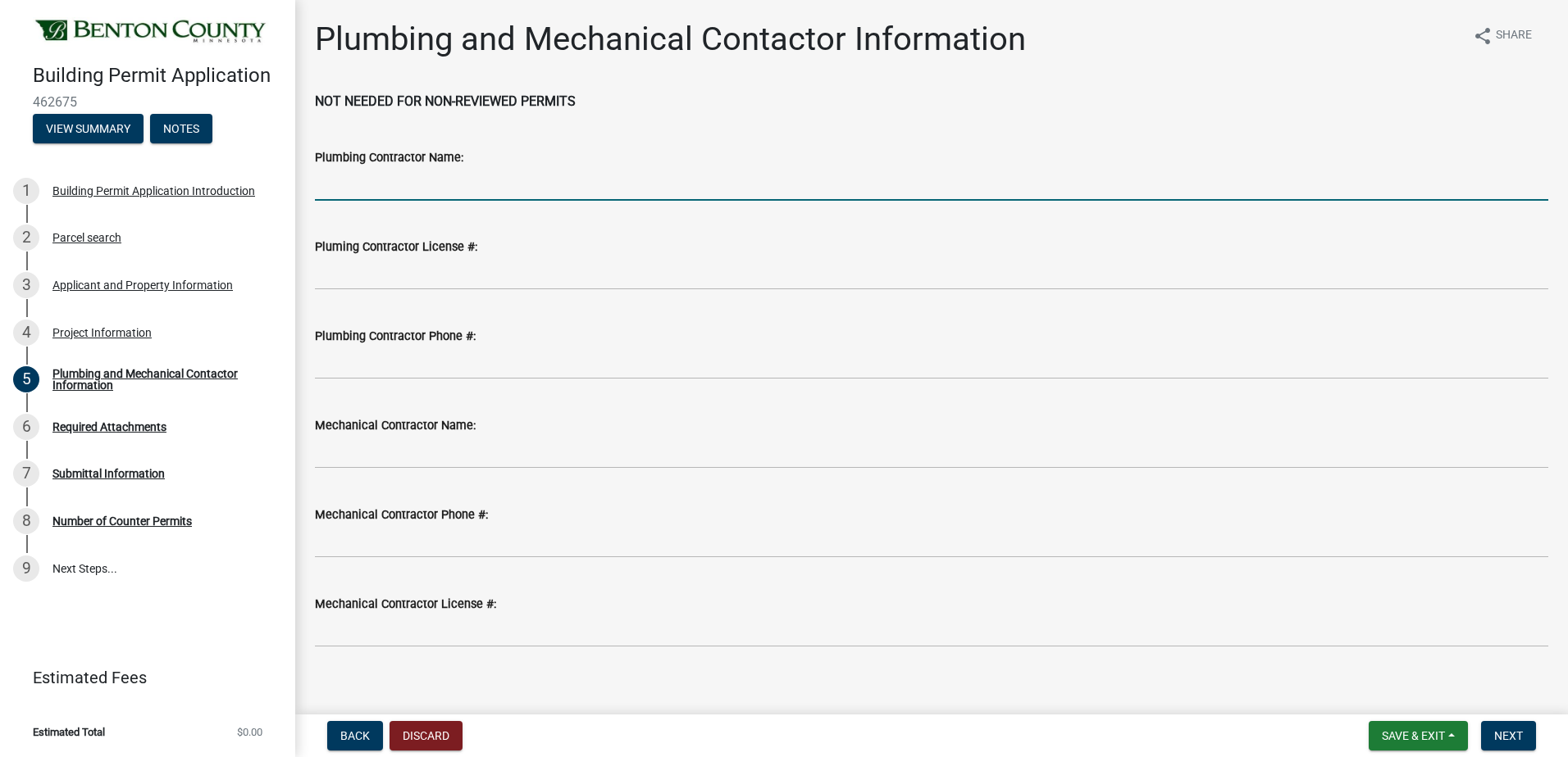
click at [412, 188] on input "Plumbing Contractor Name:" at bounding box center [932, 184] width 1234 height 33
type input "[PERSON_NAME] Plumbing Inc"
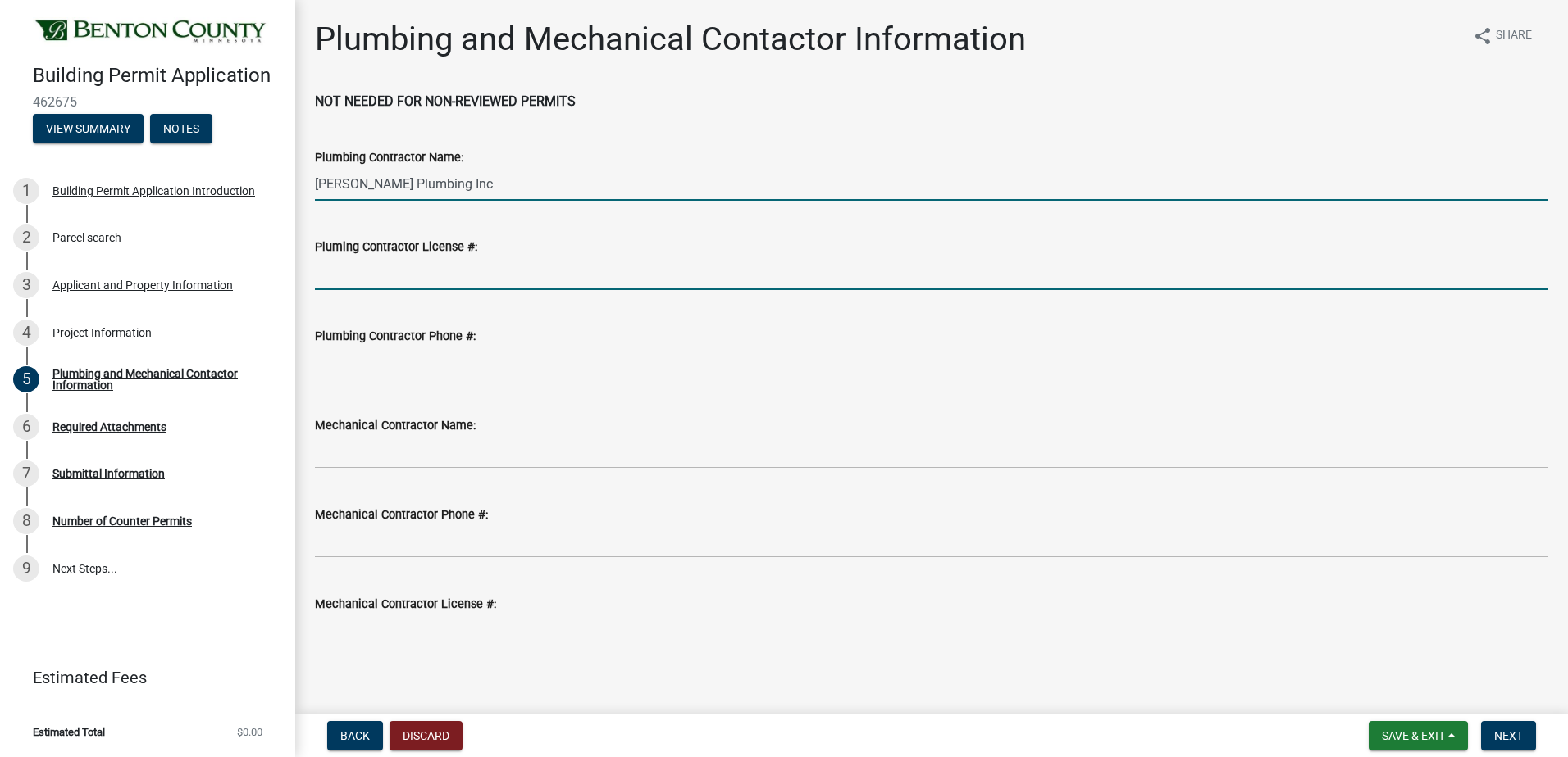
type input "PC644012"
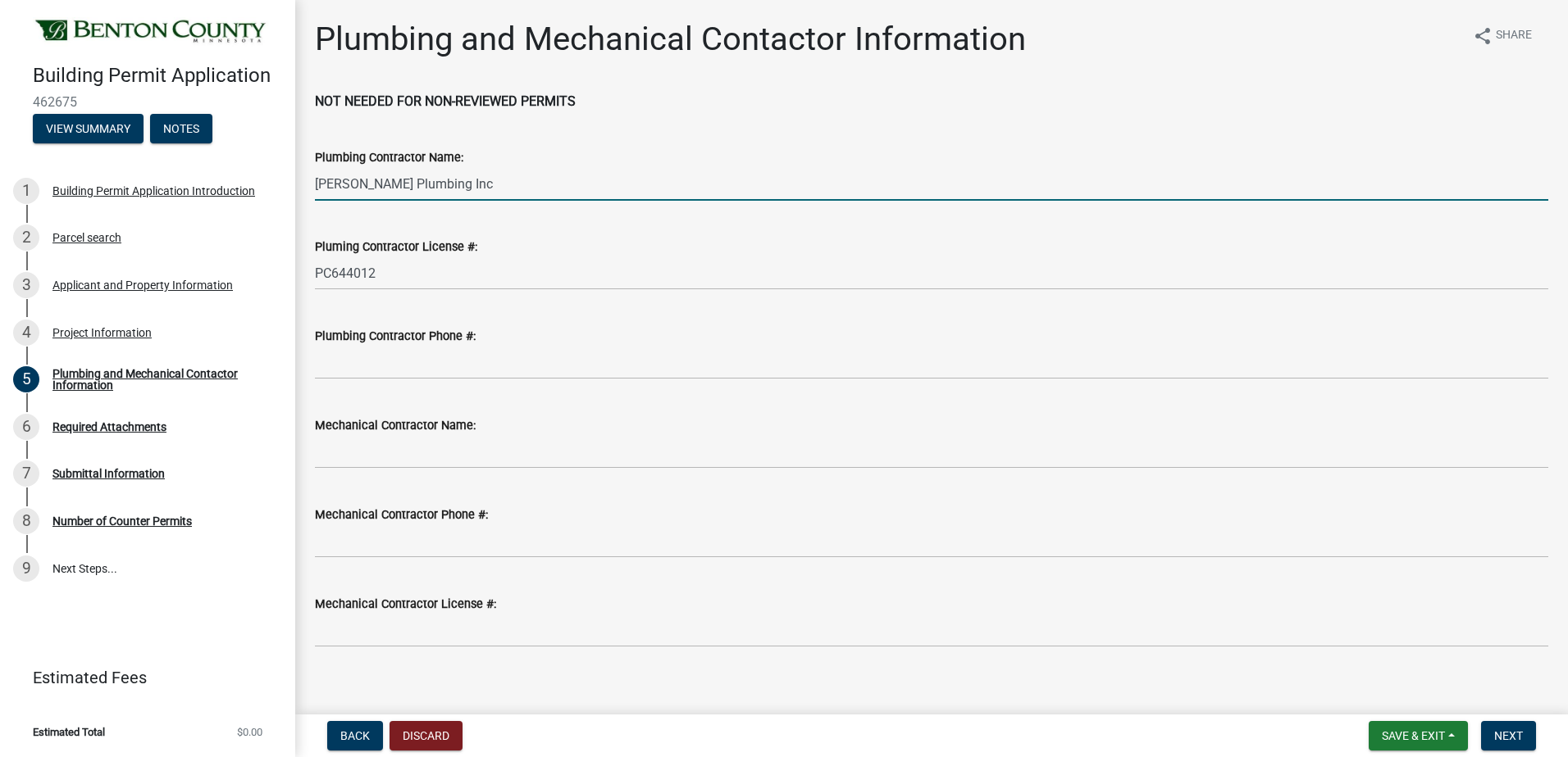
type input "3202533159"
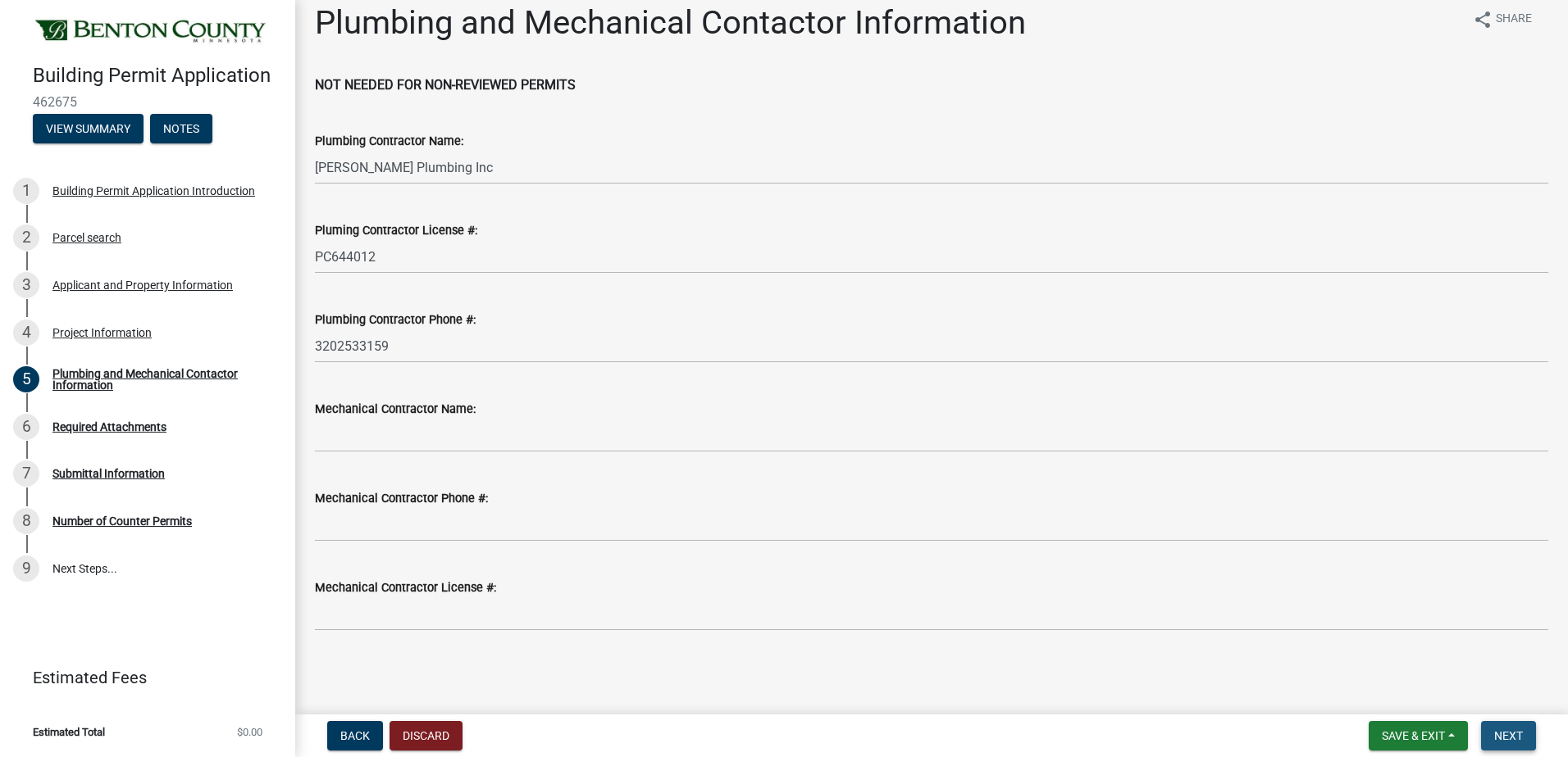
click at [1506, 742] on span "Next" at bounding box center [1508, 736] width 28 height 13
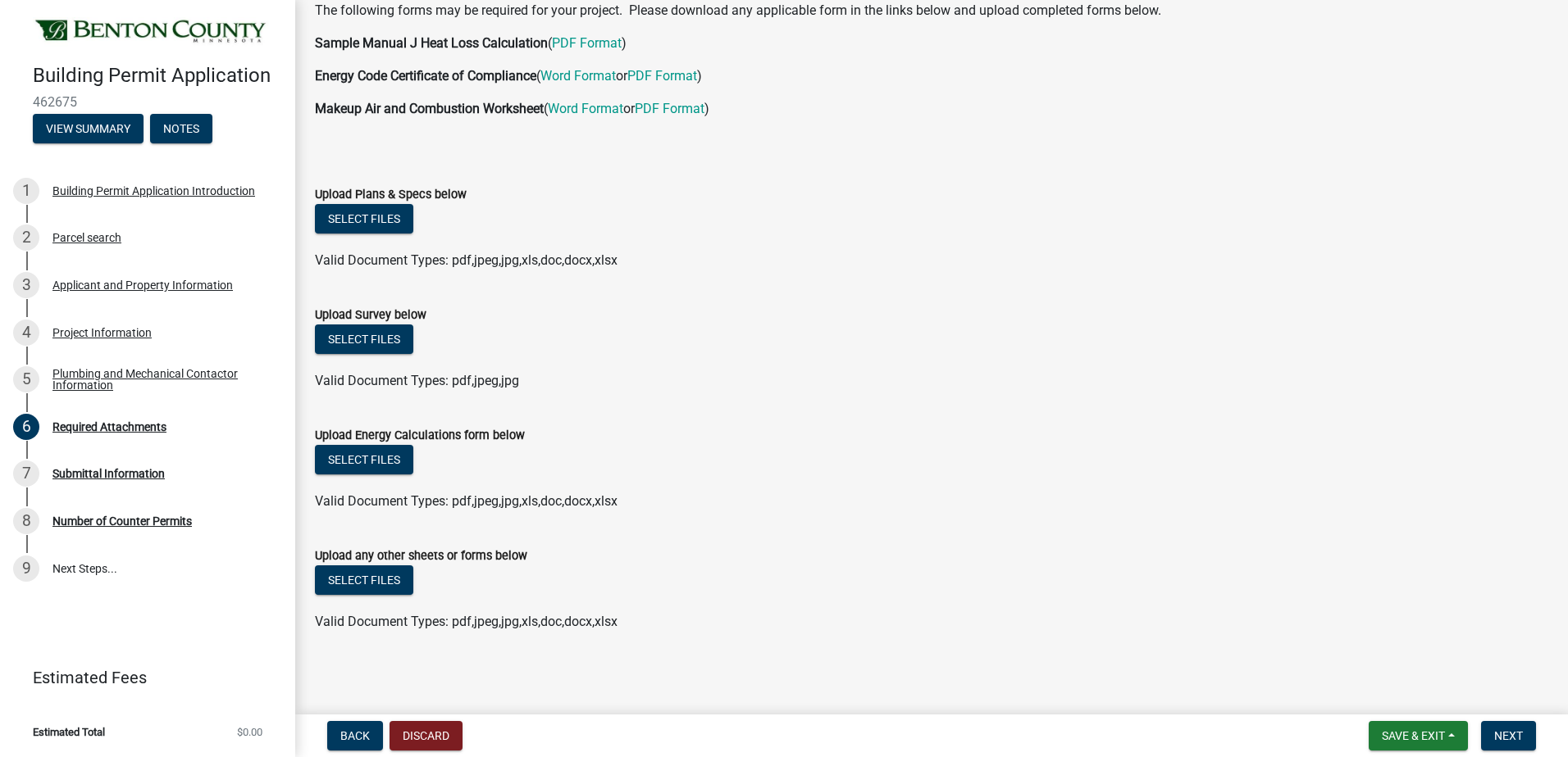
scroll to position [93, 0]
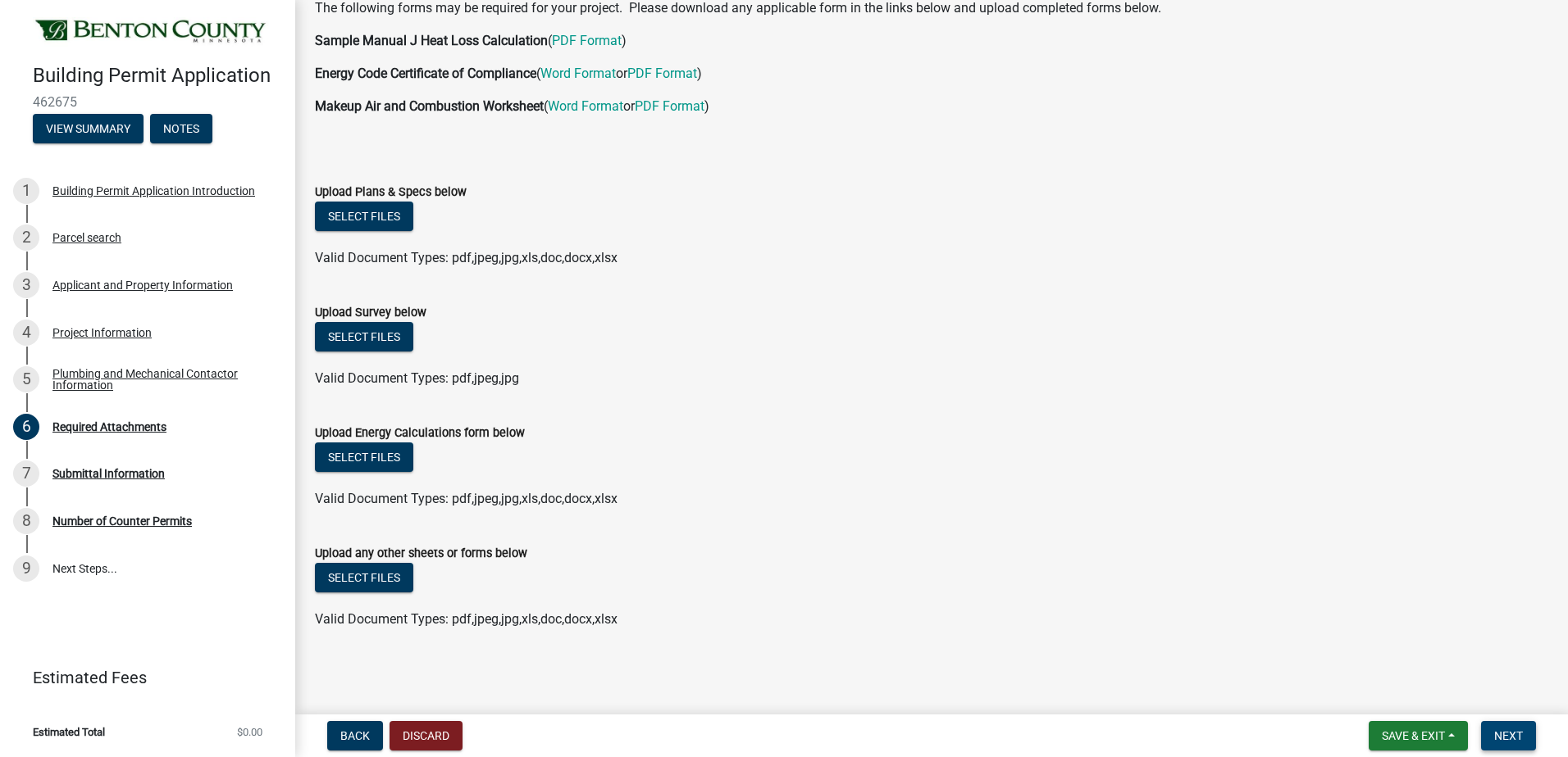
click at [1505, 731] on span "Next" at bounding box center [1508, 736] width 28 height 13
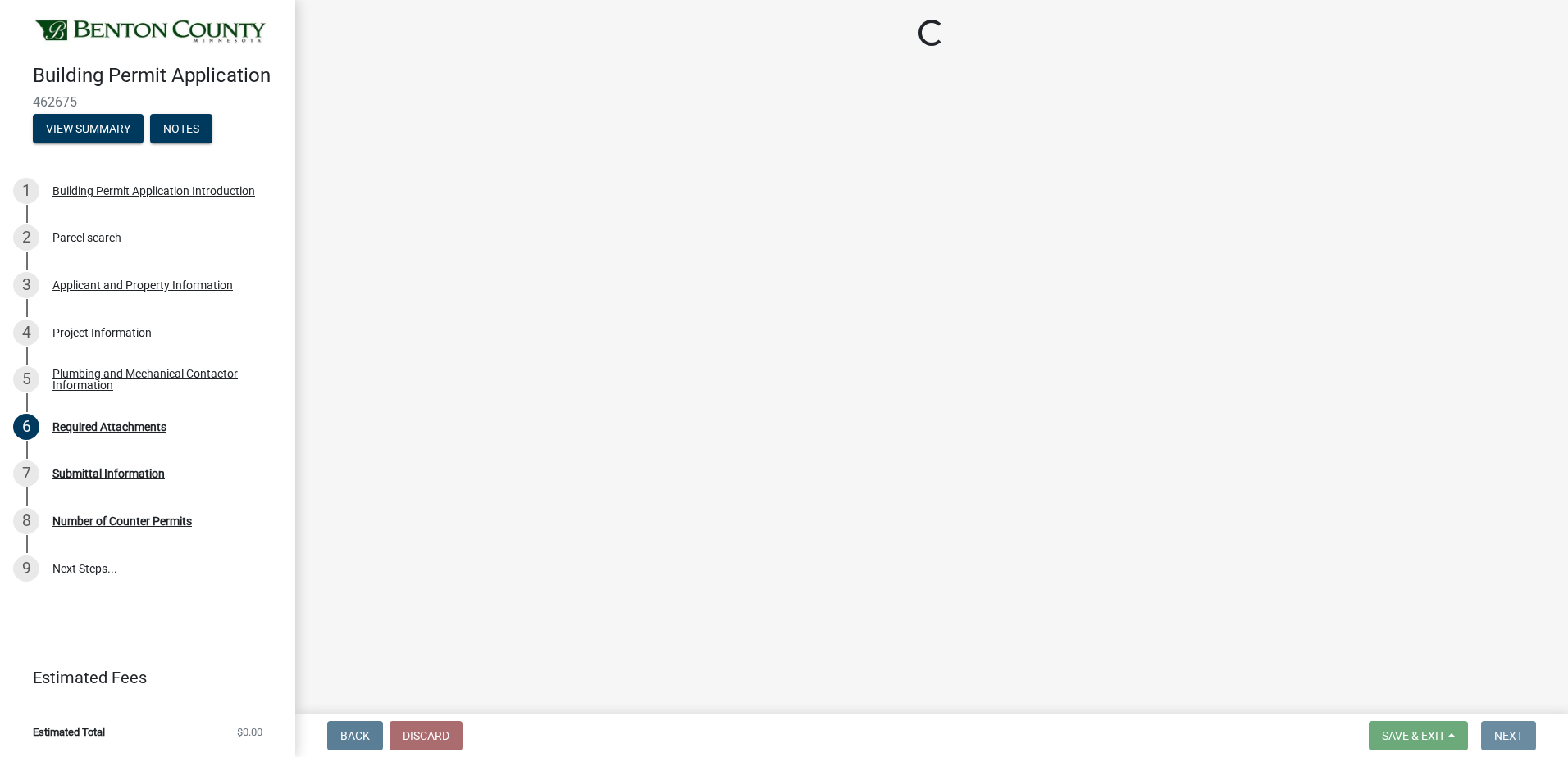
scroll to position [0, 0]
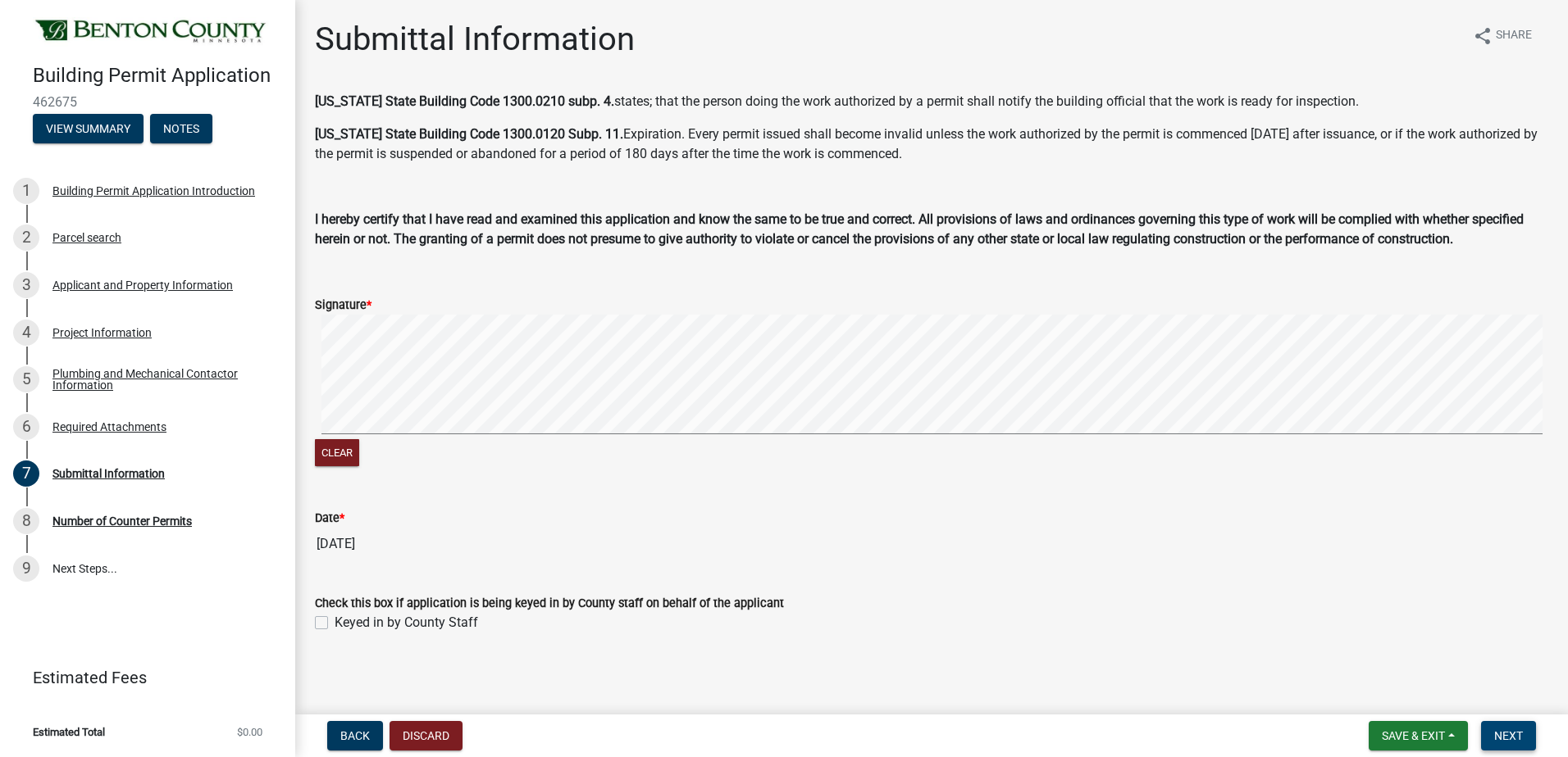
click at [1505, 735] on span "Next" at bounding box center [1508, 736] width 28 height 13
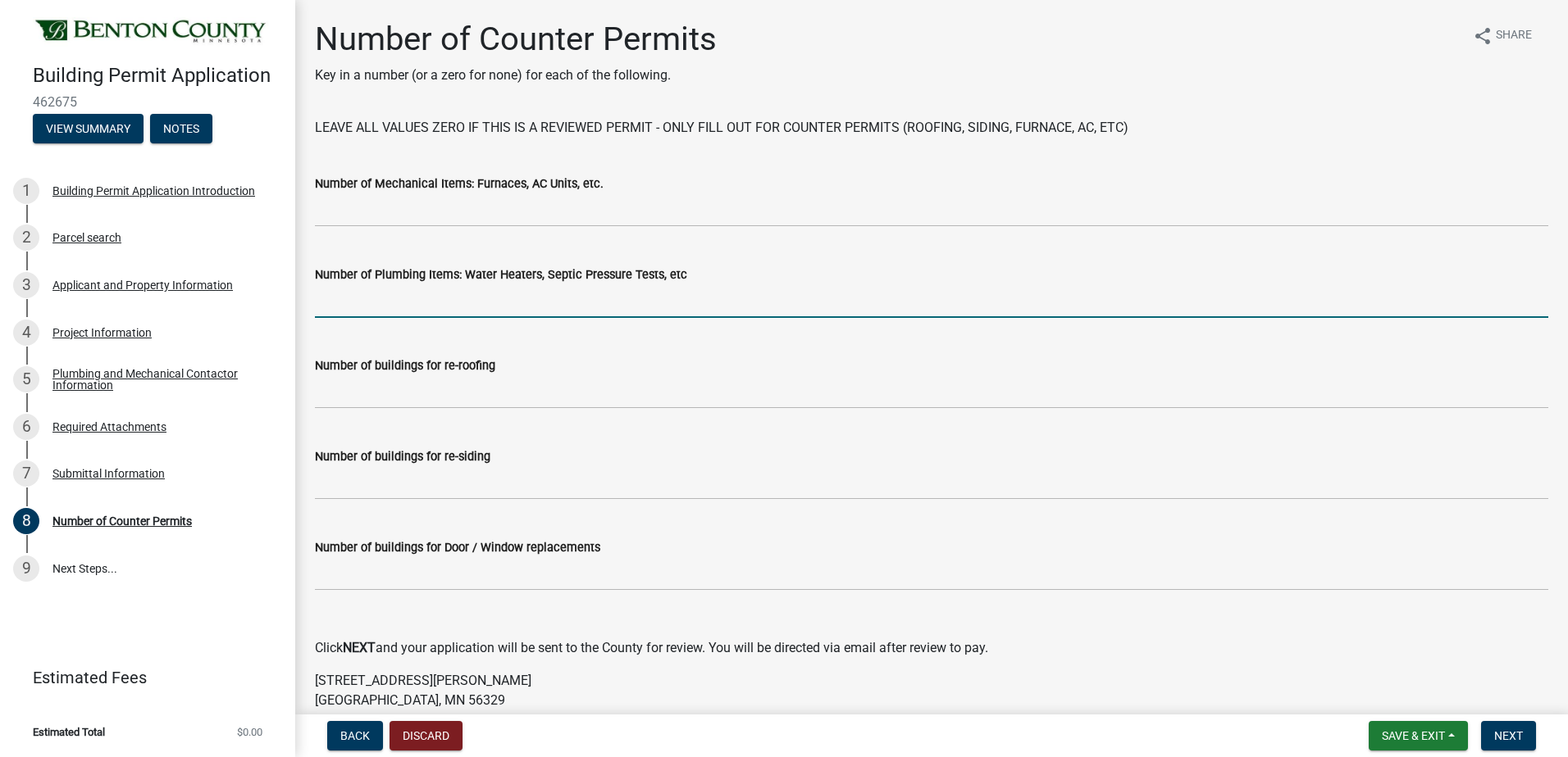
click at [361, 303] on input "text" at bounding box center [932, 301] width 1234 height 33
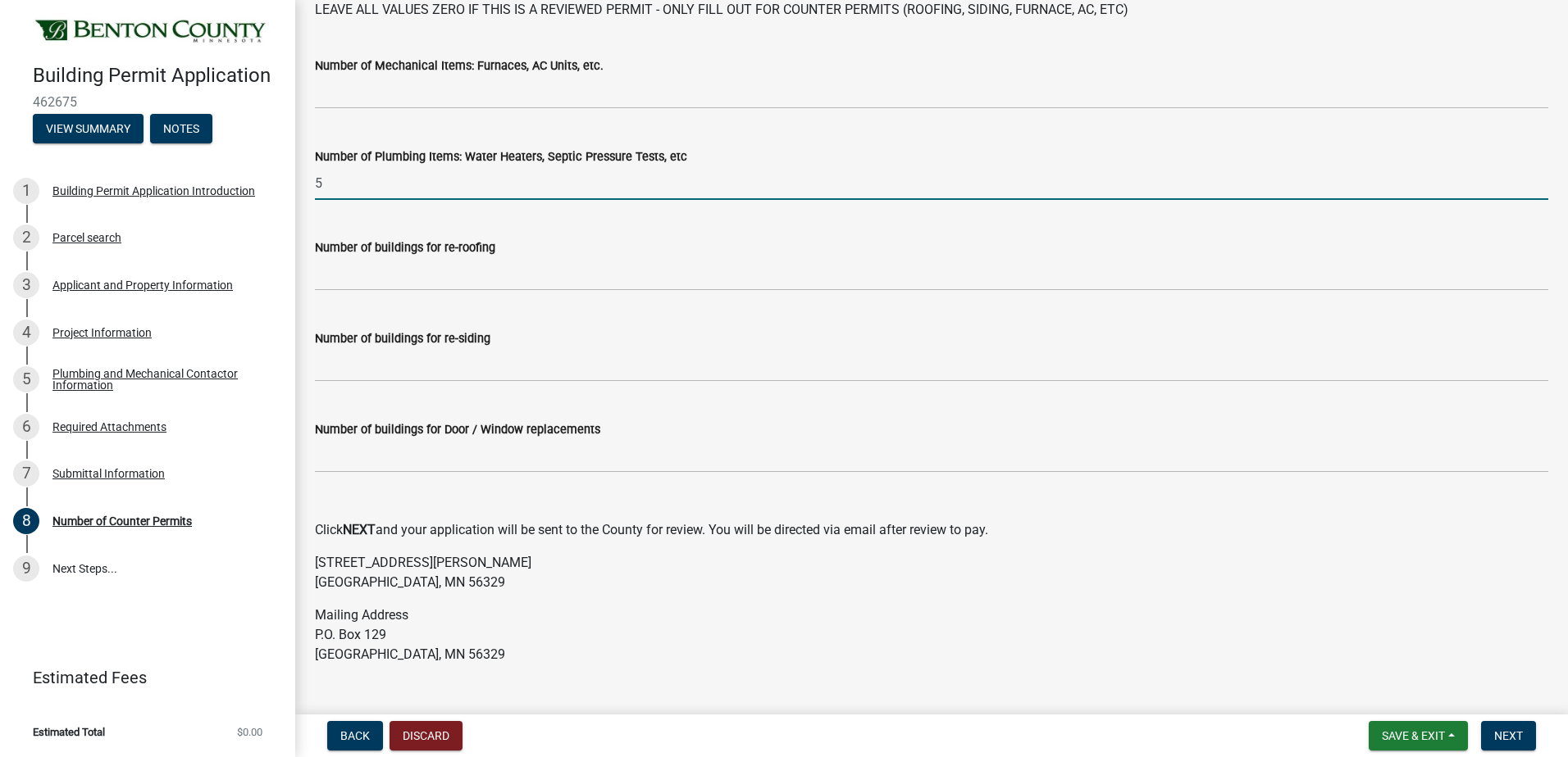
scroll to position [164, 0]
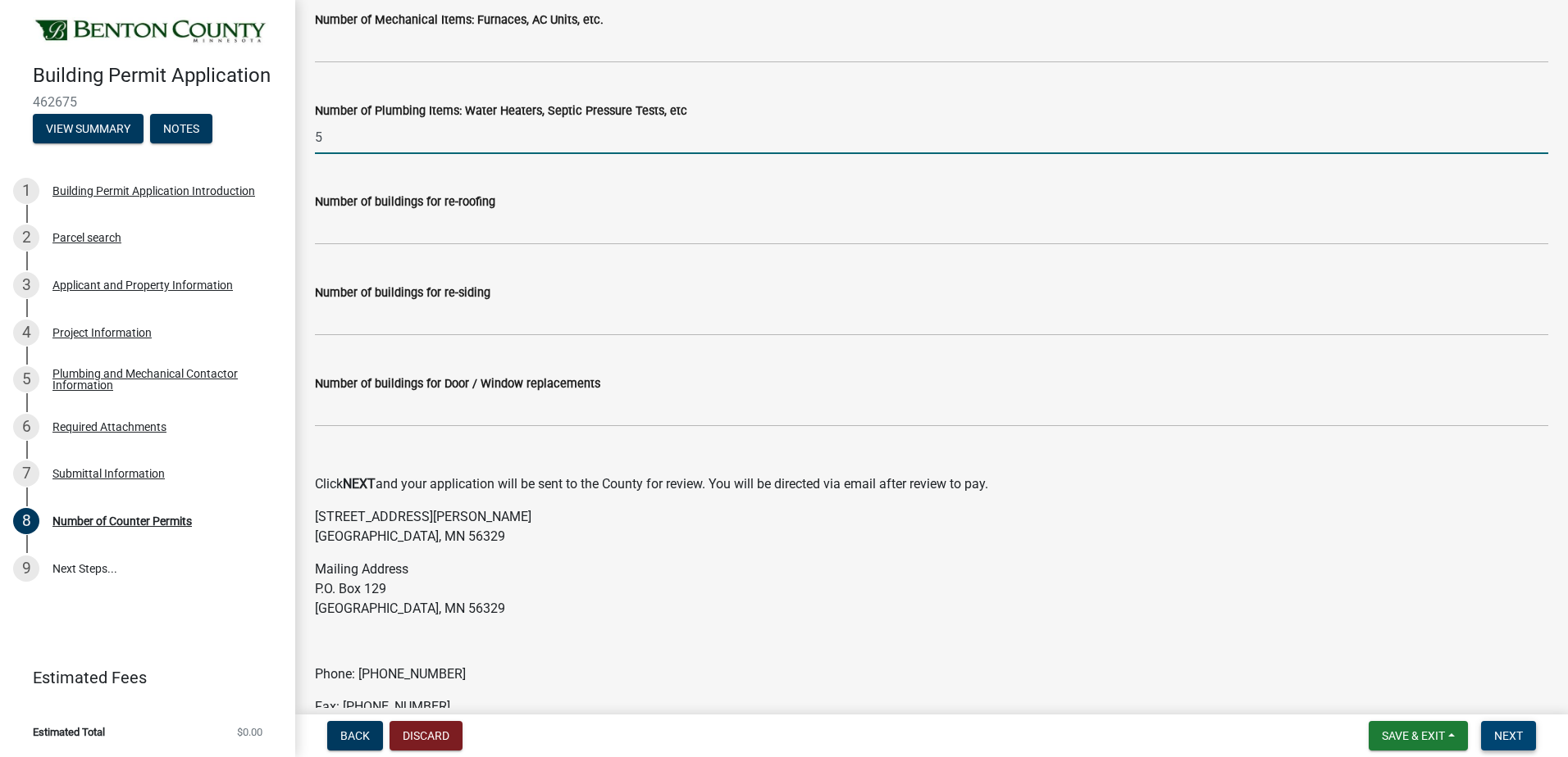
type input "5"
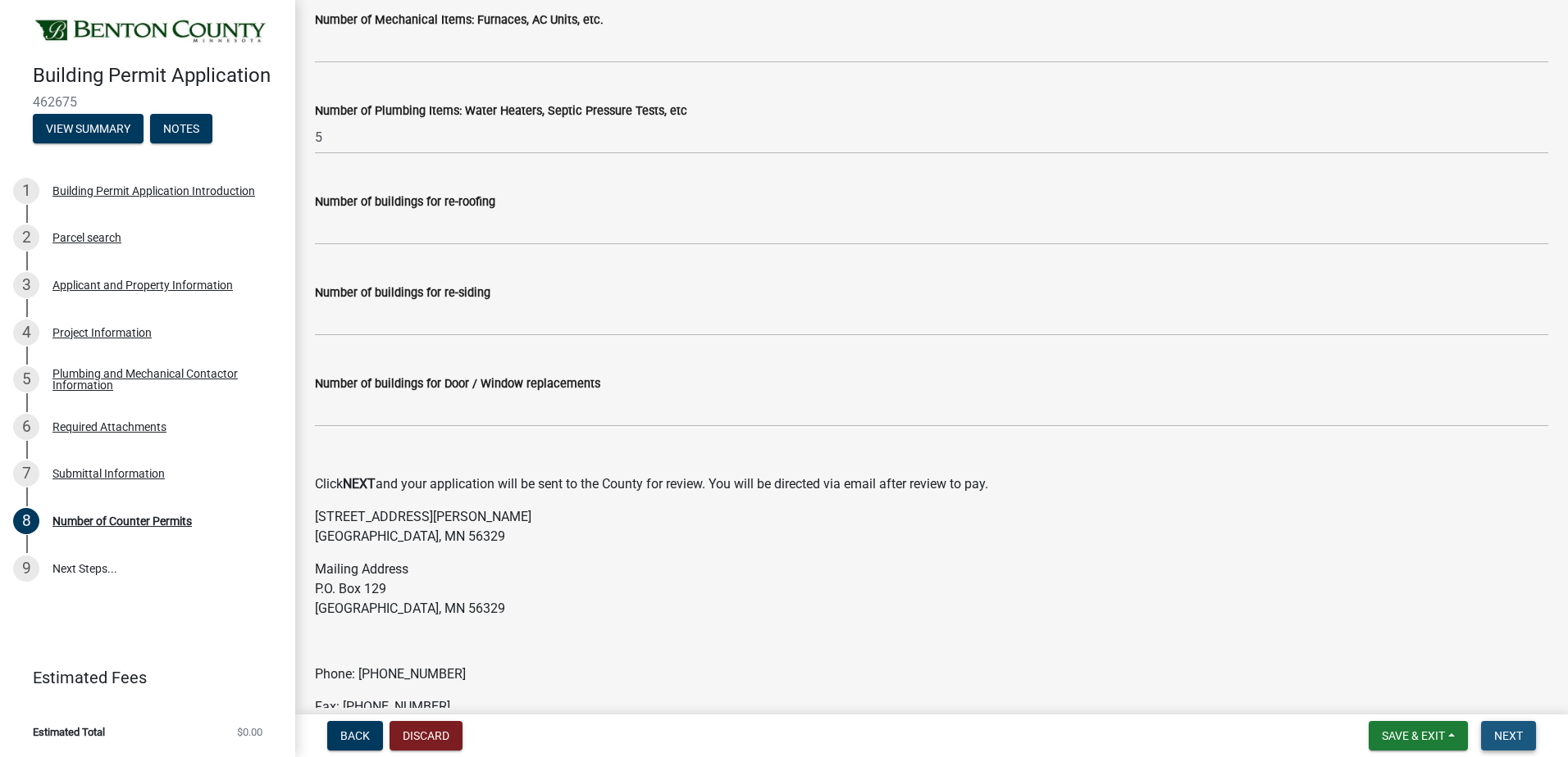
click at [1513, 732] on span "Next" at bounding box center [1508, 736] width 28 height 13
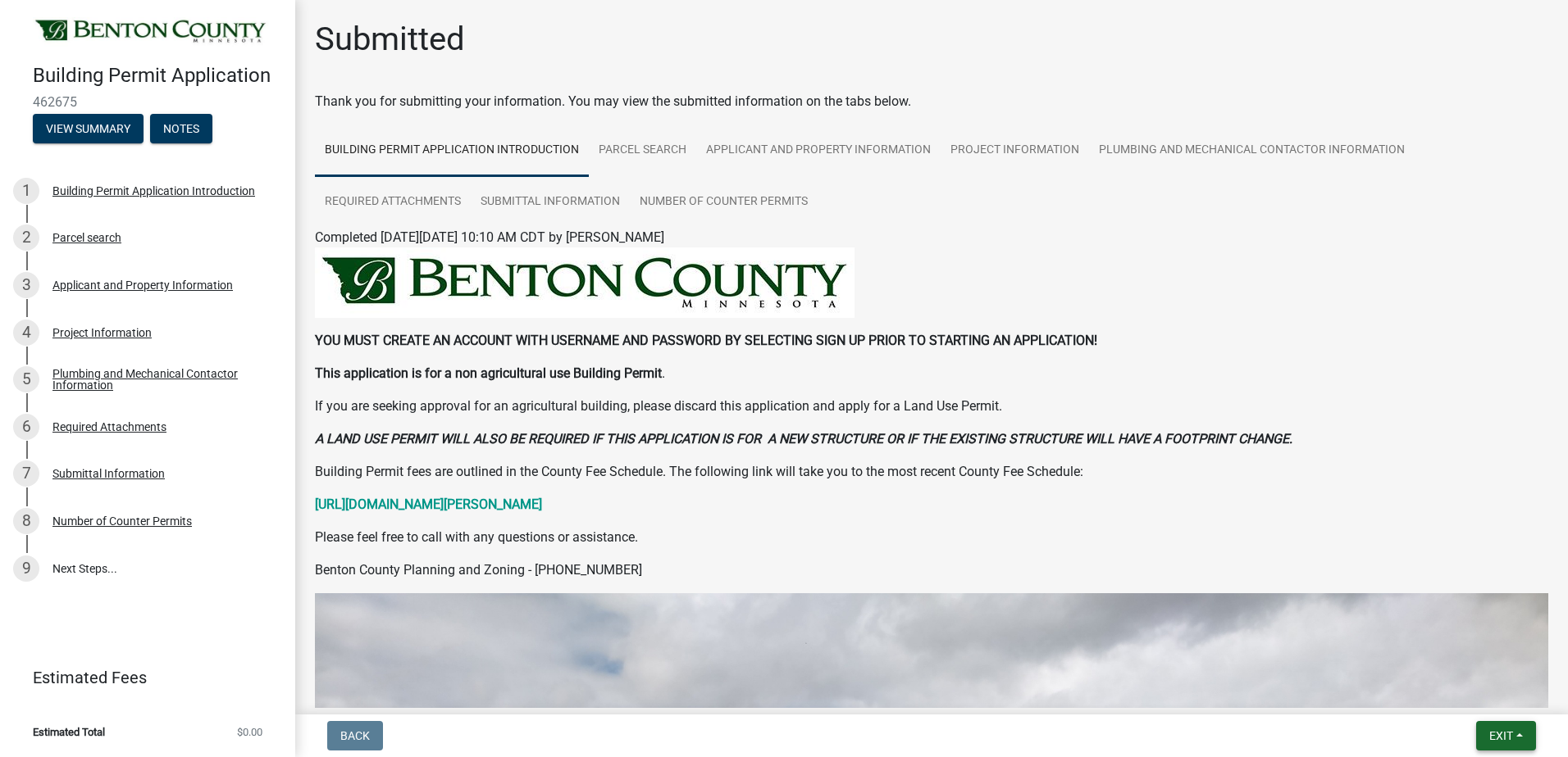
click at [1507, 738] on span "Exit" at bounding box center [1500, 736] width 24 height 13
click at [1460, 694] on button "Save & Exit" at bounding box center [1470, 693] width 131 height 39
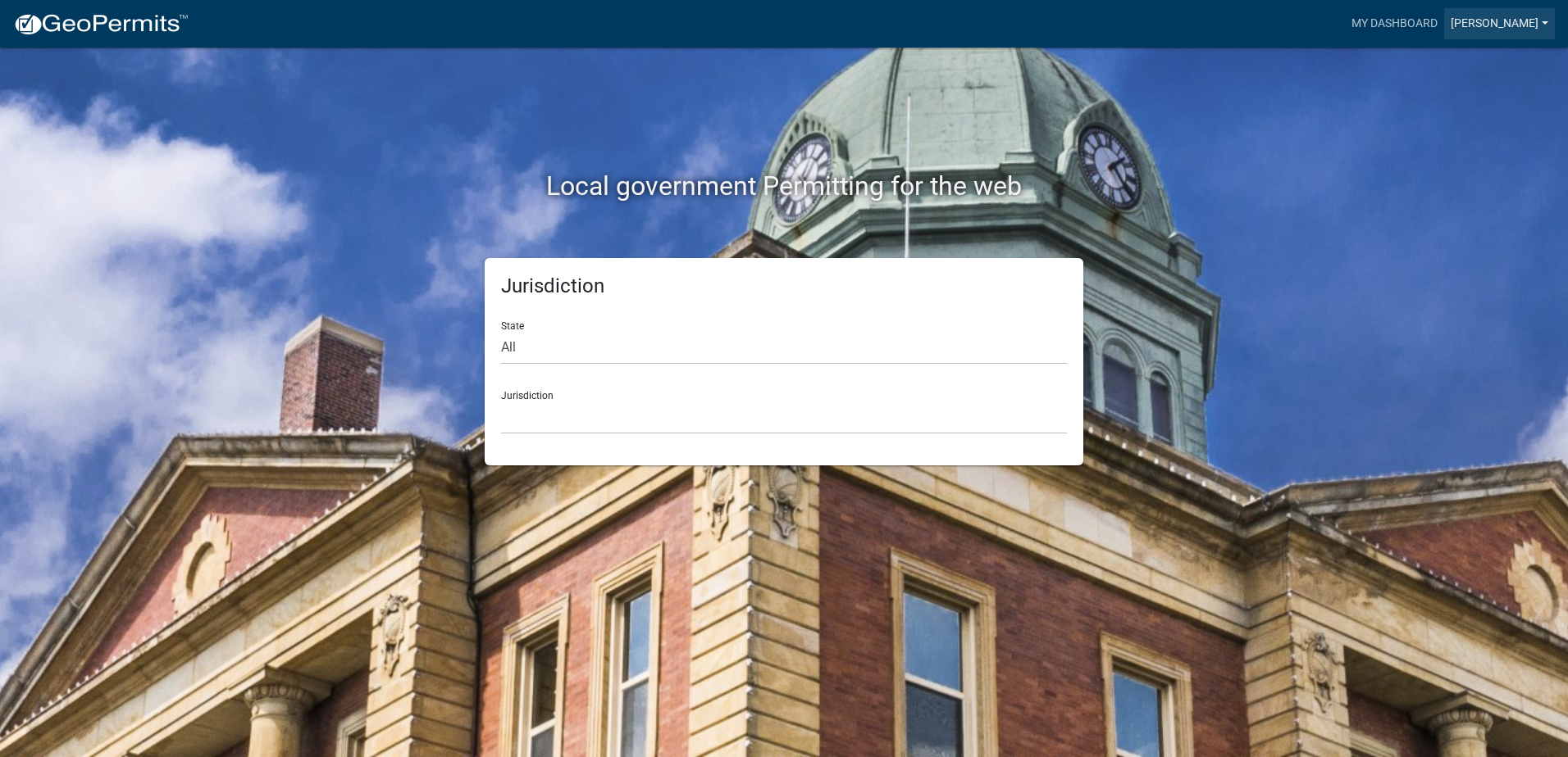
click at [1518, 20] on link "[PERSON_NAME]" at bounding box center [1499, 23] width 111 height 31
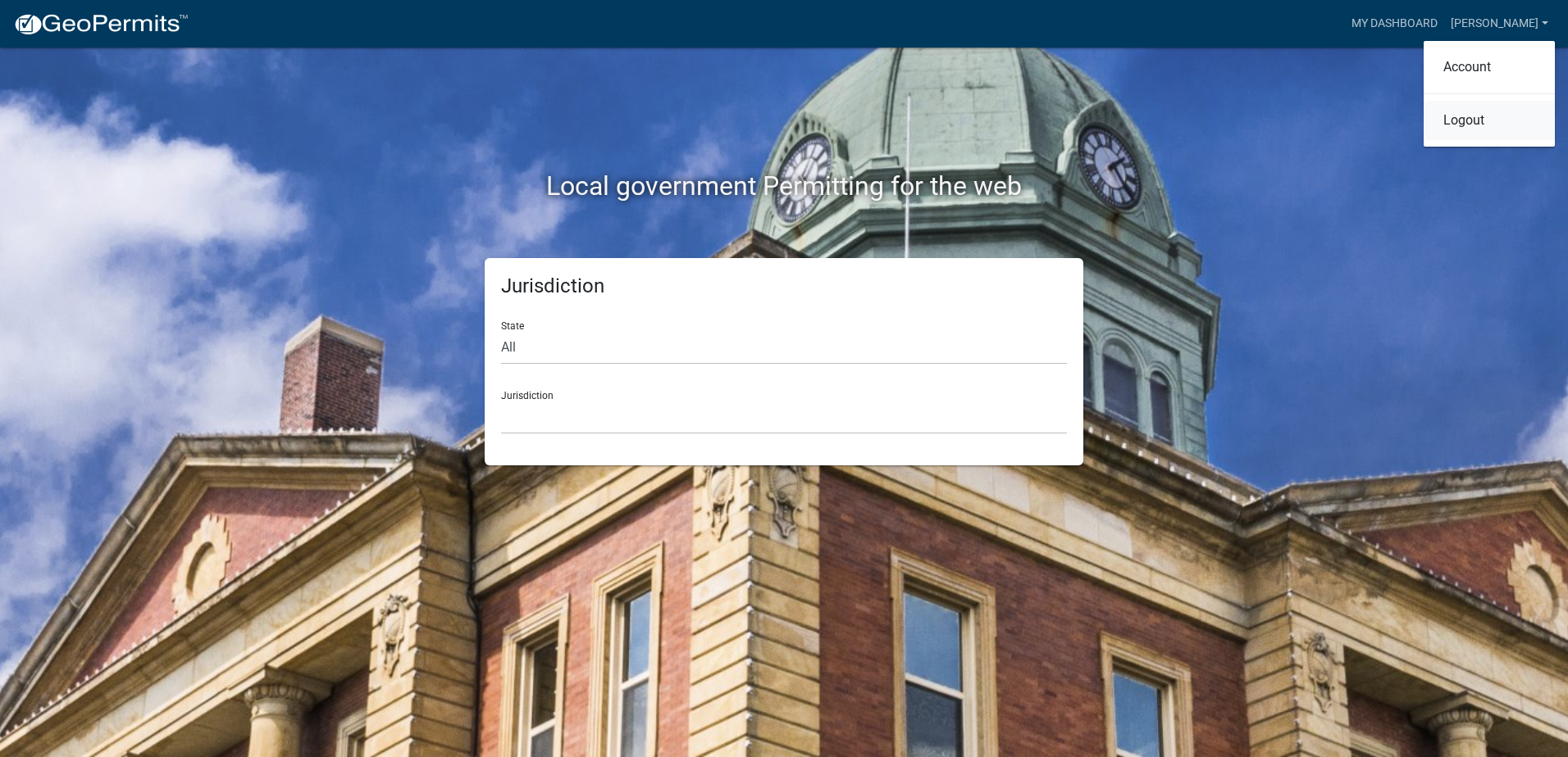
click at [1465, 118] on link "Logout" at bounding box center [1489, 120] width 131 height 39
